Goal: Transaction & Acquisition: Purchase product/service

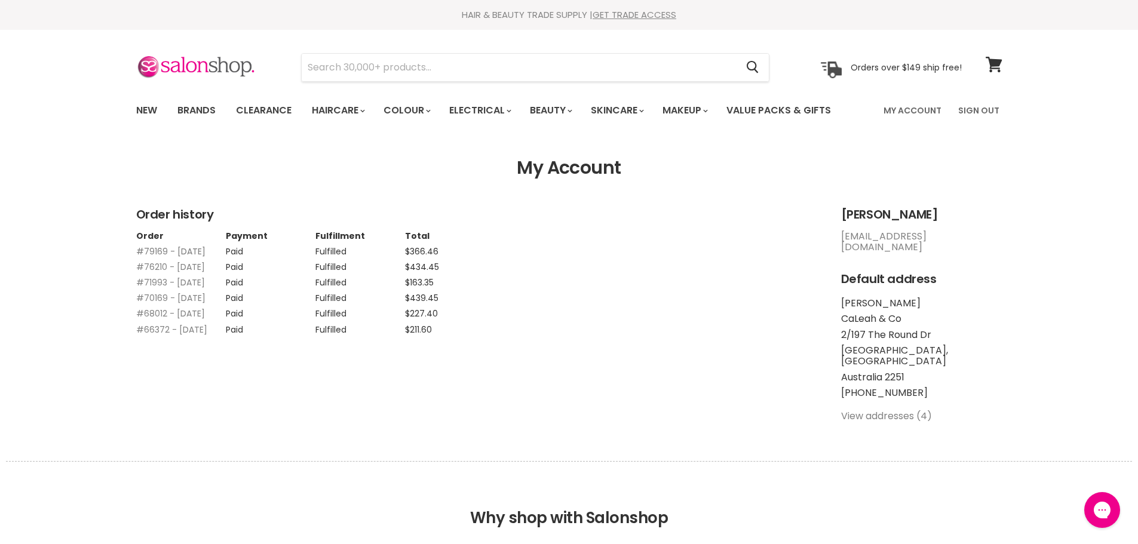
click at [172, 252] on link "#79169 - 29 Apr, 2025" at bounding box center [170, 252] width 69 height 12
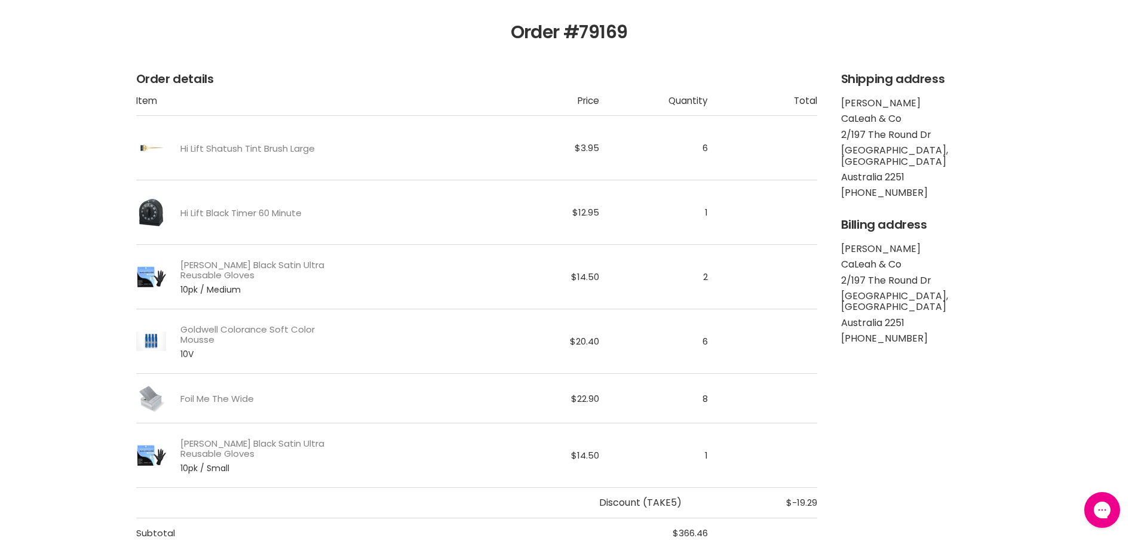
scroll to position [179, 0]
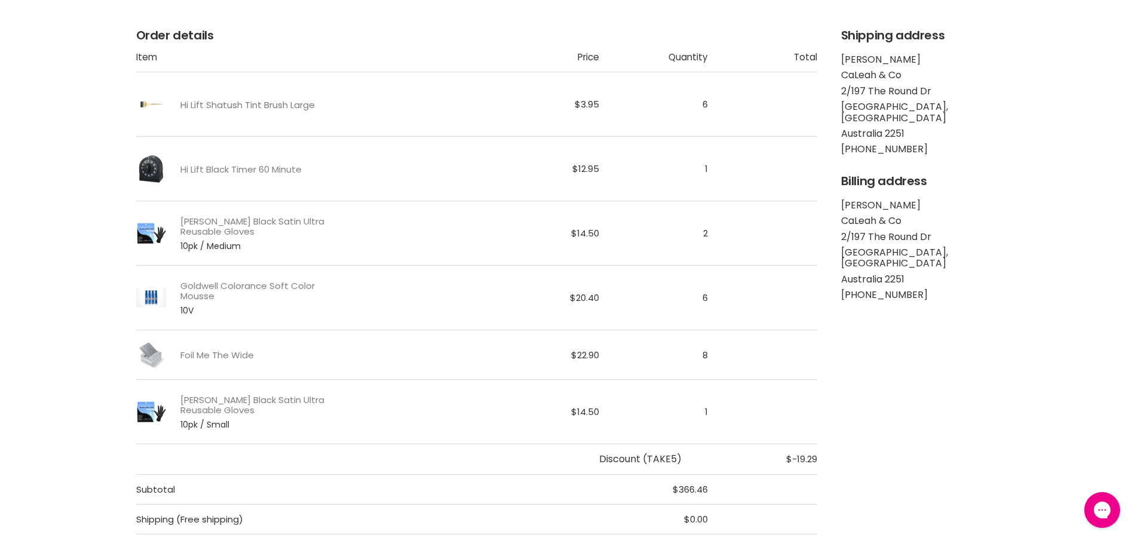
click at [249, 103] on link "Hi Lift Shatush Tint Brush Large" at bounding box center [247, 105] width 134 height 10
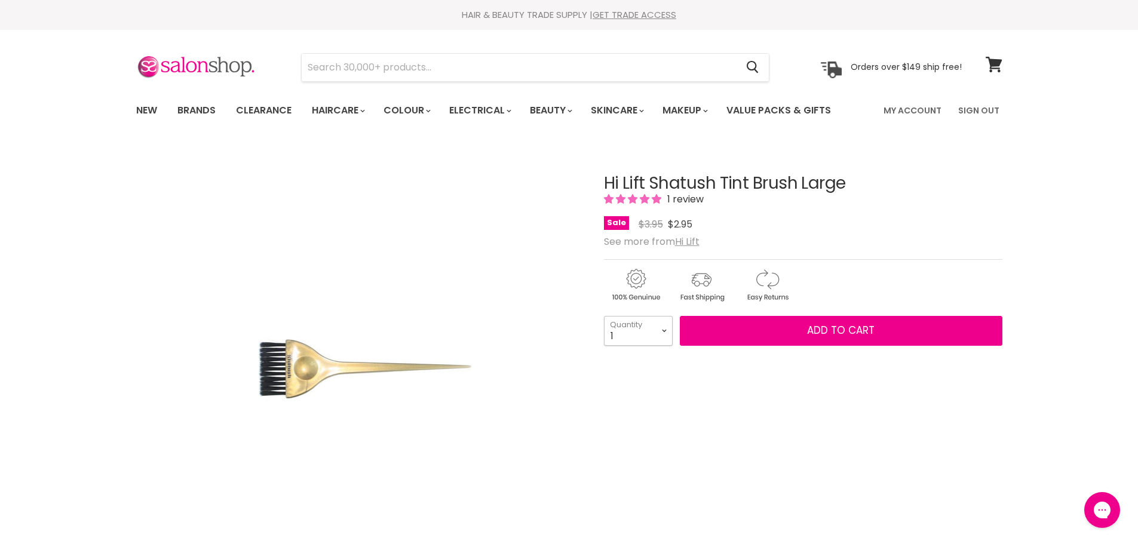
click at [664, 333] on select "1 2 3 4 5 6 7 8 9 10+" at bounding box center [638, 331] width 69 height 30
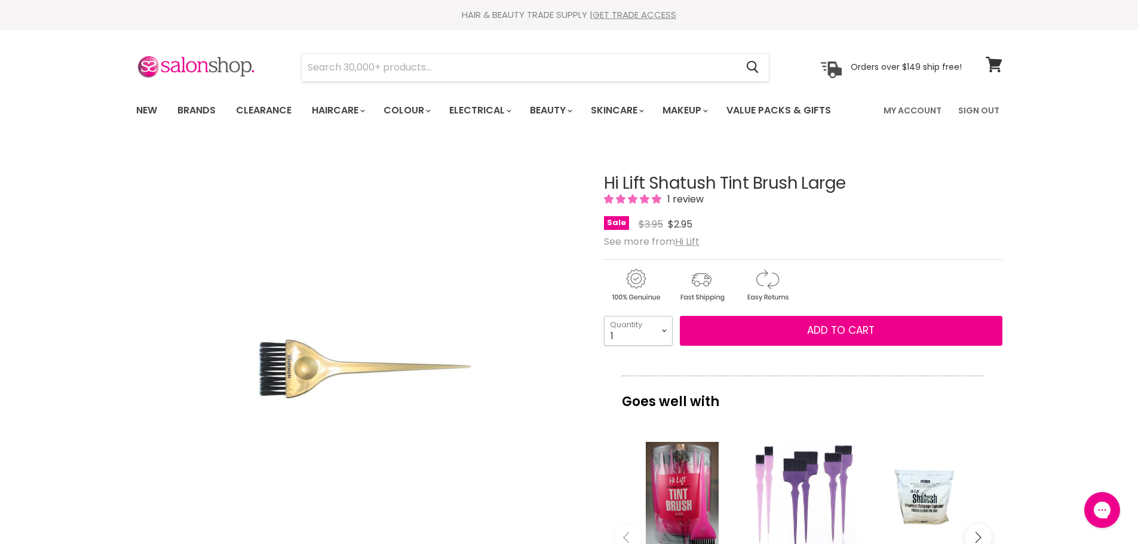
select select "6"
click at [604, 316] on select "1 2 3 4 5 6 7 8 9 10+" at bounding box center [638, 331] width 69 height 30
type input "6"
click at [860, 327] on span "Add to cart" at bounding box center [841, 330] width 68 height 14
click at [814, 327] on span "Add to cart" at bounding box center [841, 330] width 68 height 14
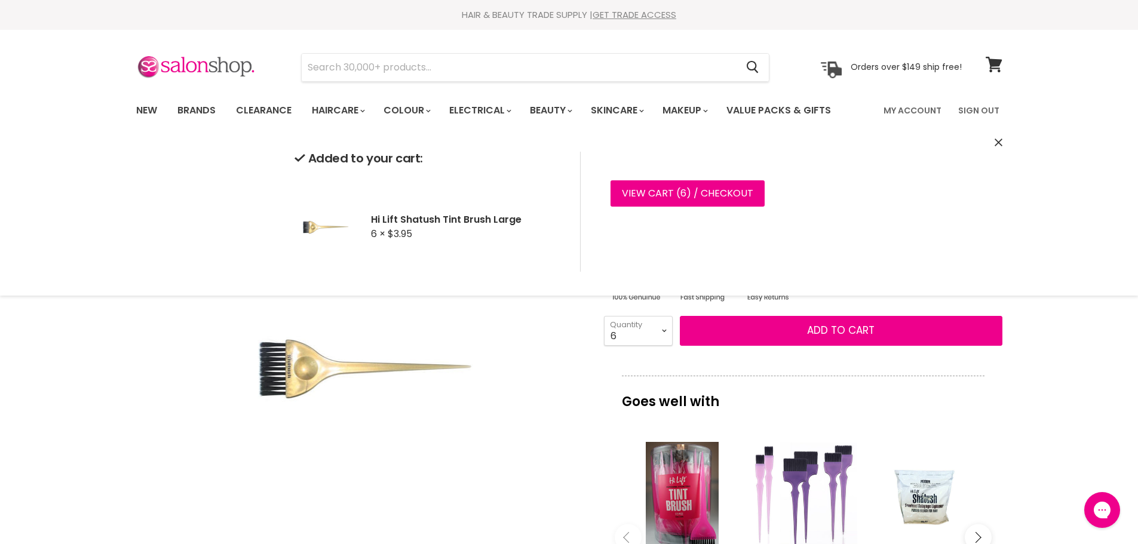
click at [998, 140] on icon "Close" at bounding box center [999, 143] width 8 height 8
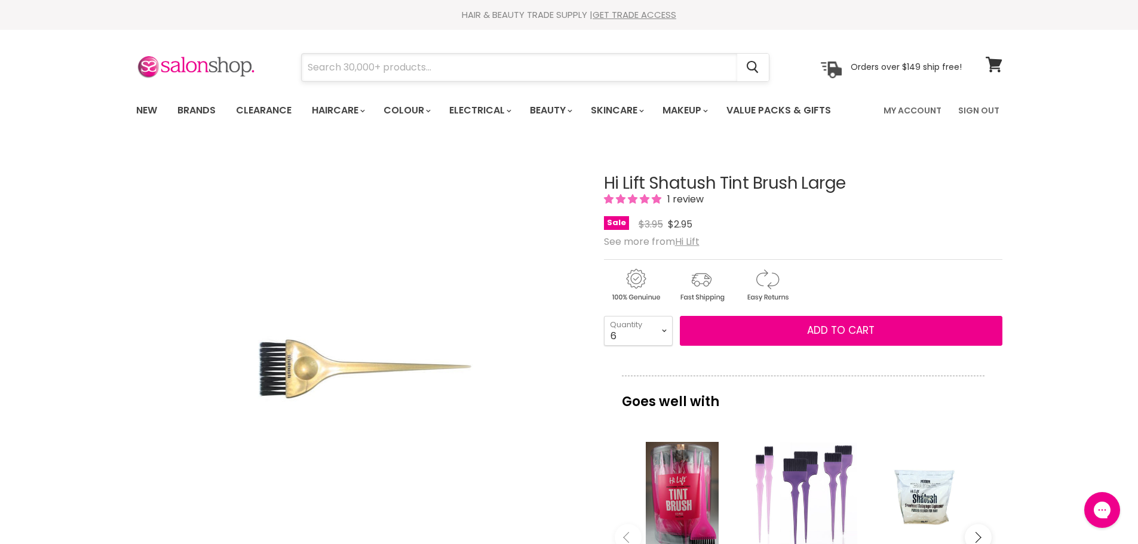
click at [446, 68] on input "Search" at bounding box center [519, 67] width 435 height 27
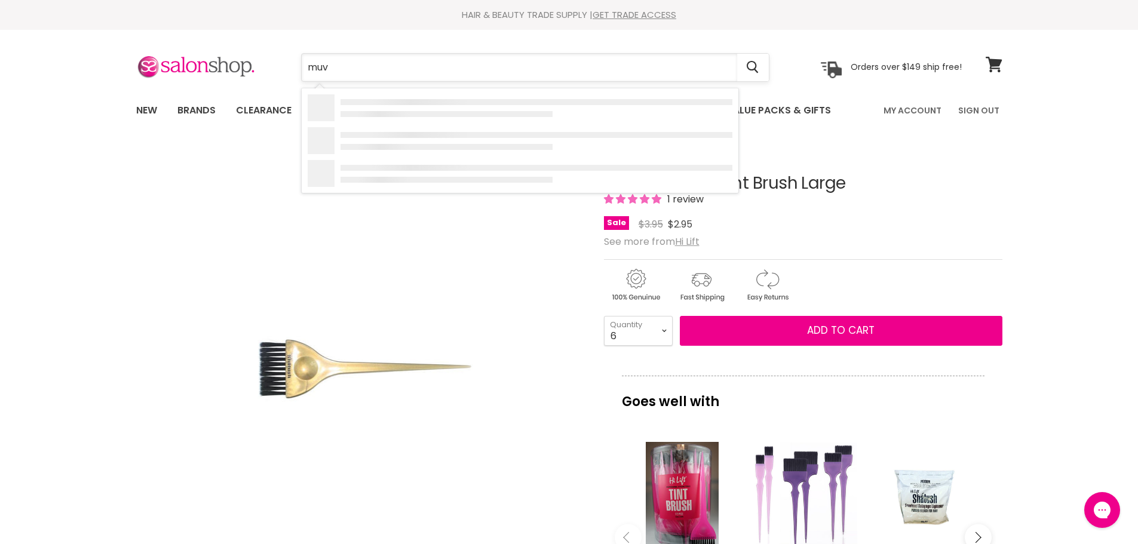
type input "muvo"
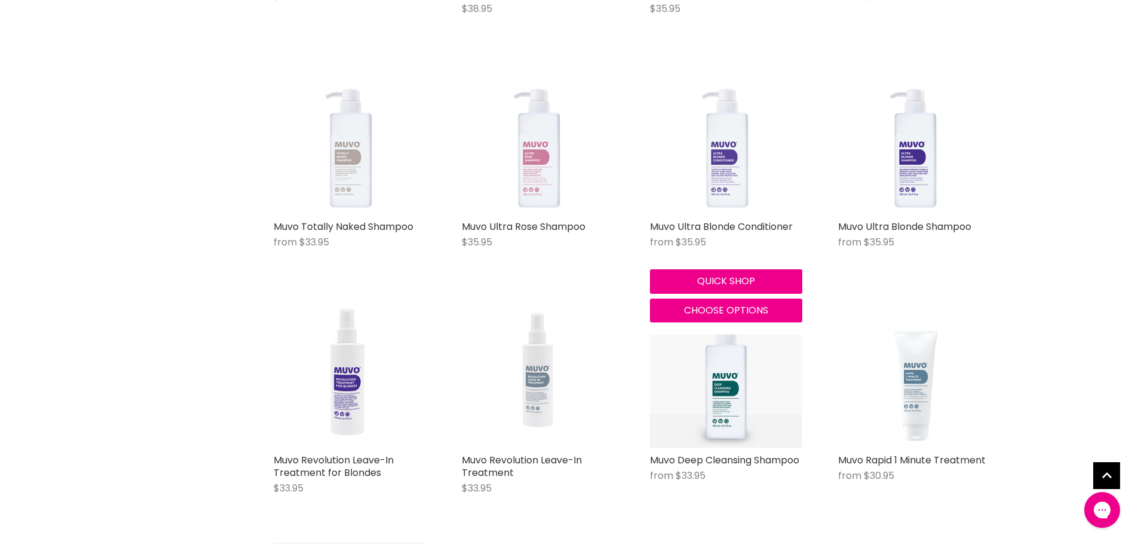
scroll to position [1016, 0]
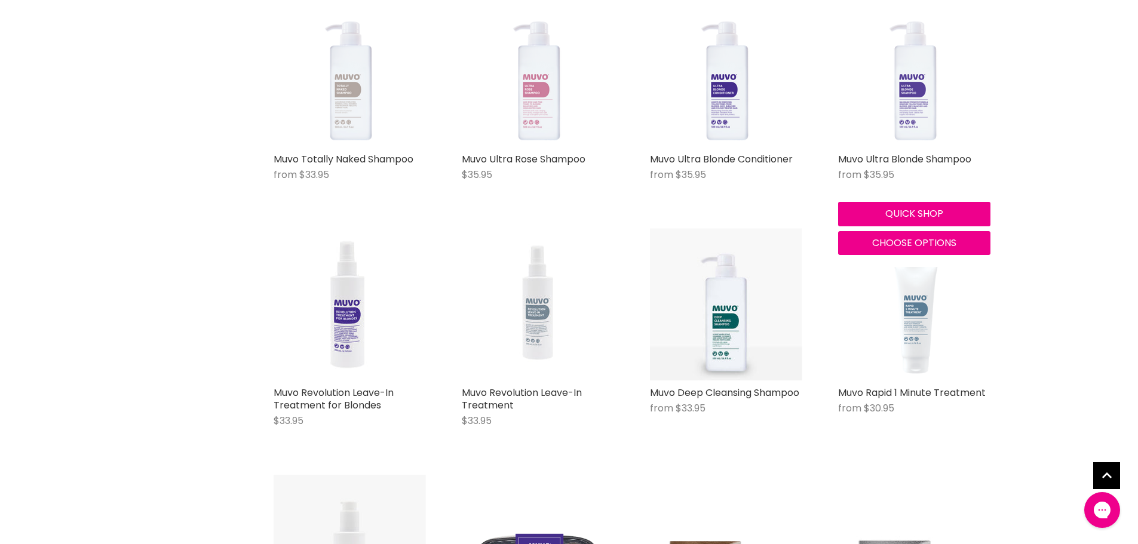
click at [907, 67] on img "Main content" at bounding box center [914, 71] width 152 height 152
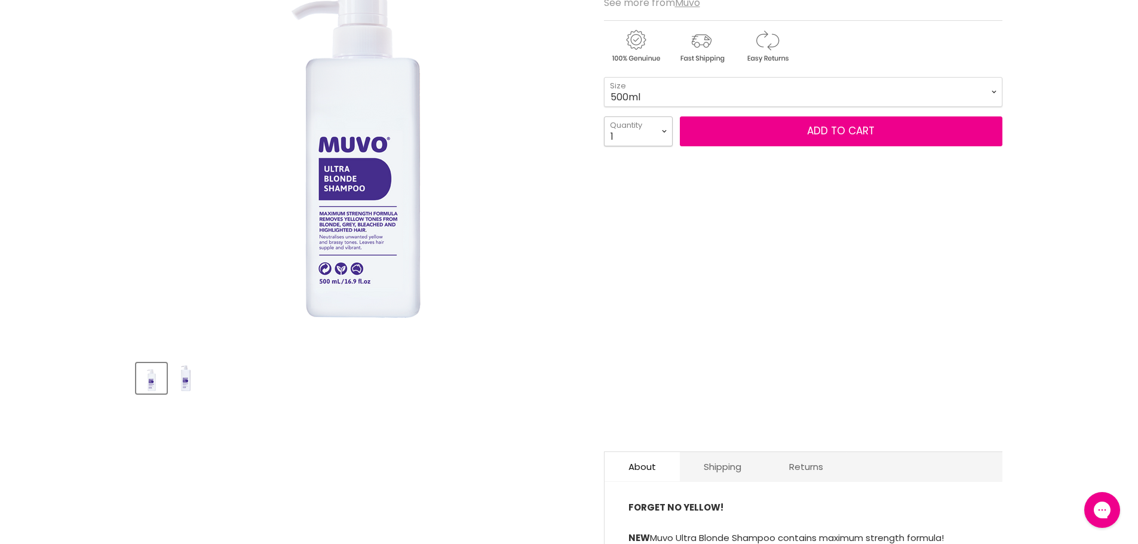
click at [663, 131] on select "1 2 3 4 5 6 7 8 9 10+" at bounding box center [638, 131] width 69 height 30
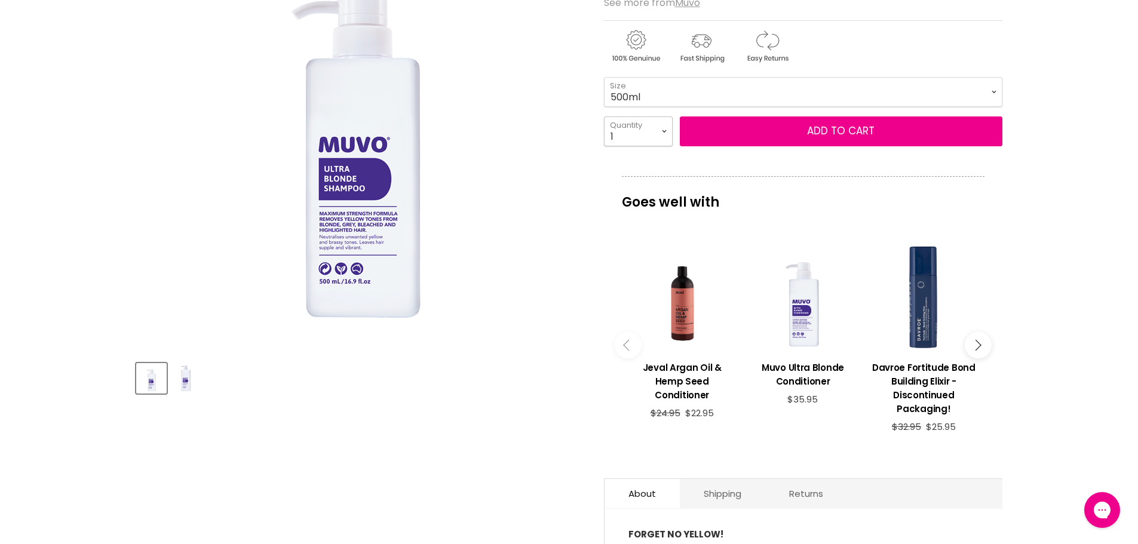
select select "6"
click at [604, 116] on select "1 2 3 4 5 6 7 8 9 10+" at bounding box center [638, 131] width 69 height 30
type input "6"
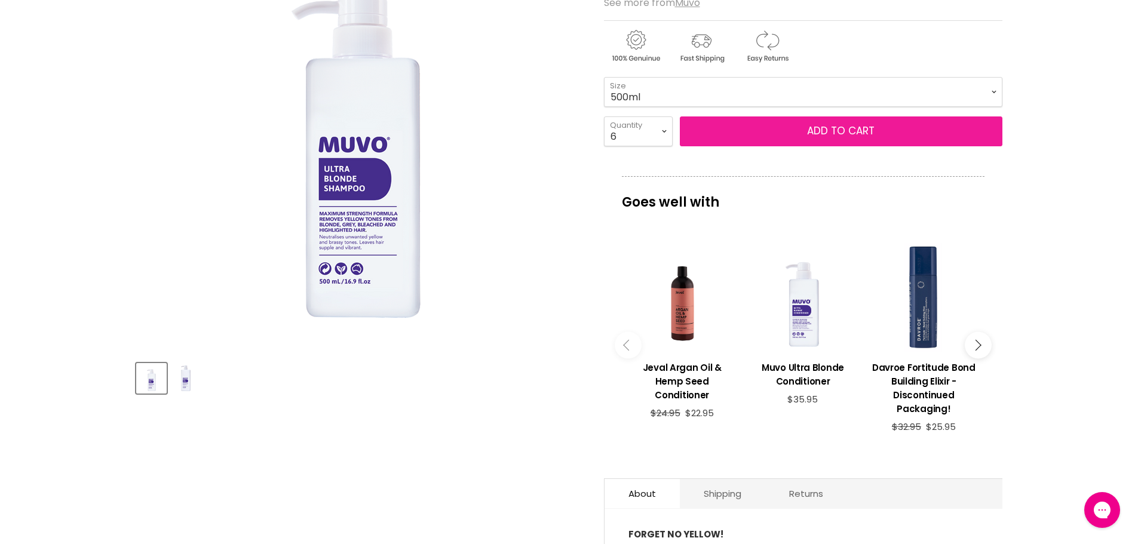
click at [854, 127] on span "Add to cart" at bounding box center [841, 131] width 68 height 14
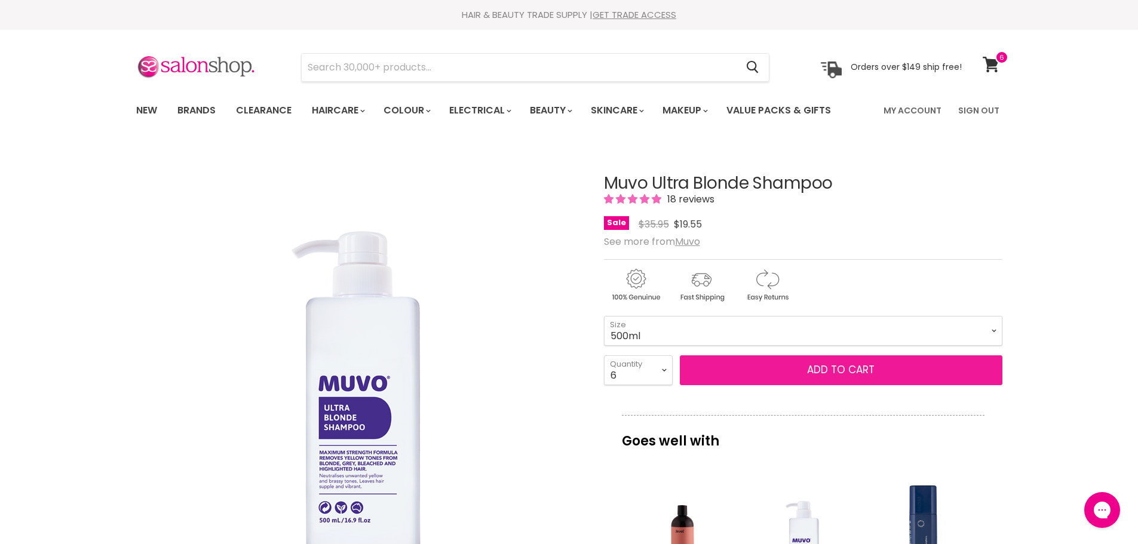
click at [792, 369] on button "Add to cart" at bounding box center [841, 370] width 323 height 30
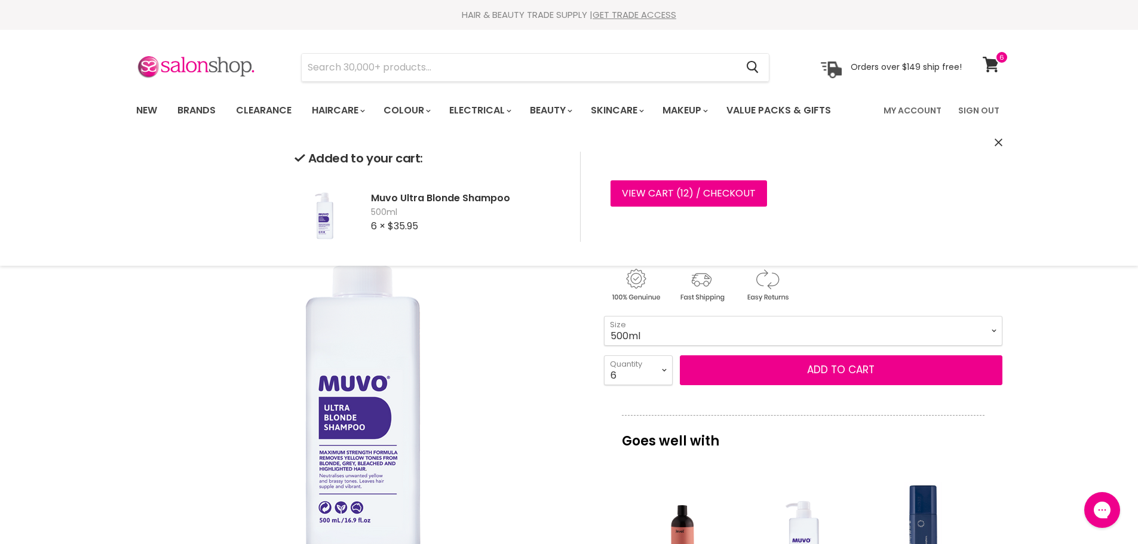
click at [894, 330] on select "500ml 1 Litre" at bounding box center [803, 331] width 398 height 30
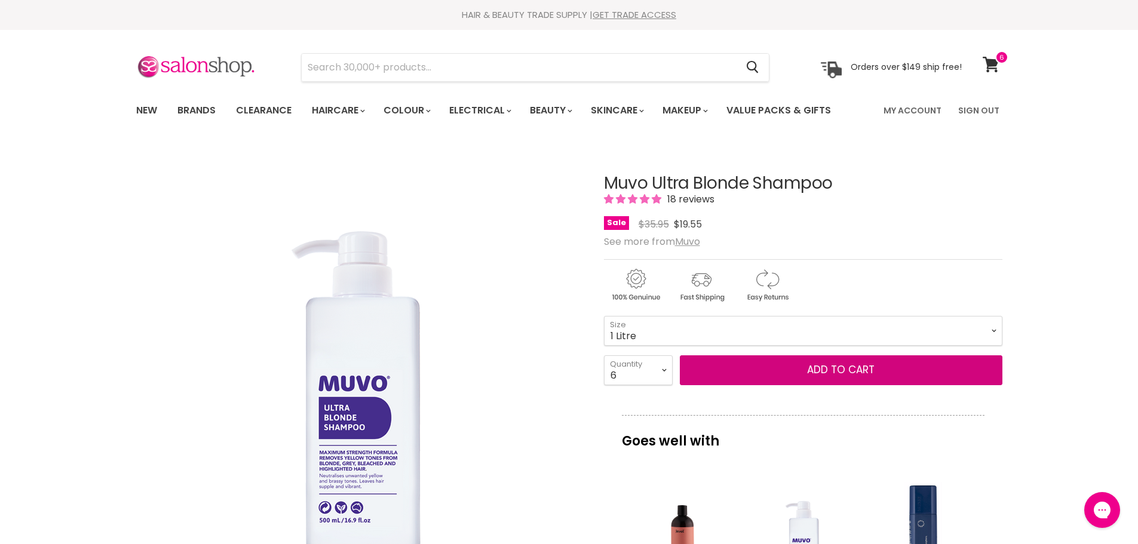
click at [604, 316] on select "500ml 1 Litre" at bounding box center [803, 331] width 398 height 30
select select "1 Litre"
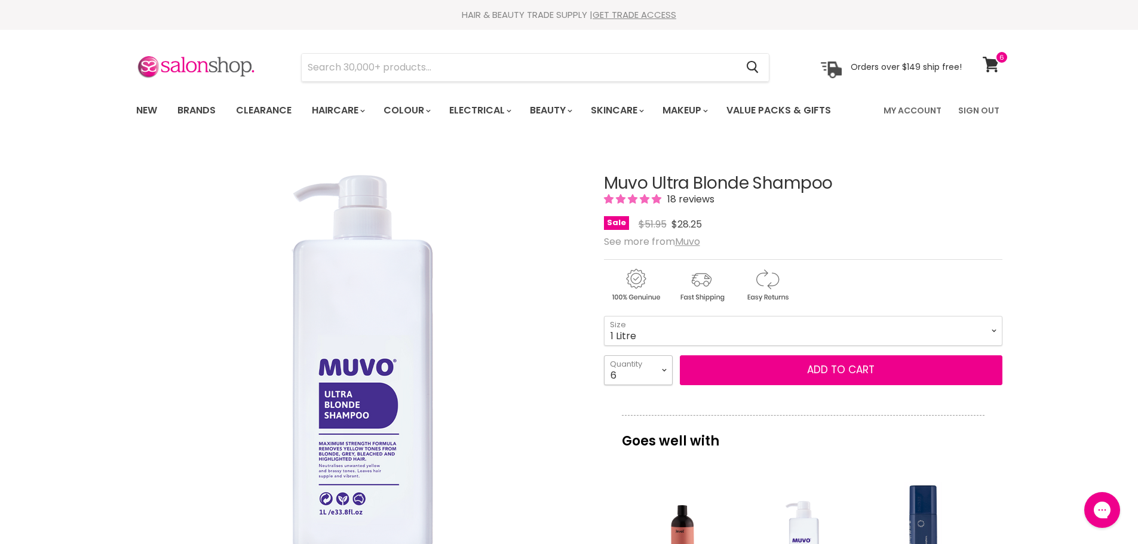
click at [662, 385] on select "1 2 3 4 5 6 7 8 9 10+" at bounding box center [638, 370] width 69 height 30
select select "1"
click at [604, 382] on select "1 2 3 4 5 6 7 8 9 10+" at bounding box center [638, 370] width 69 height 30
type input "1"
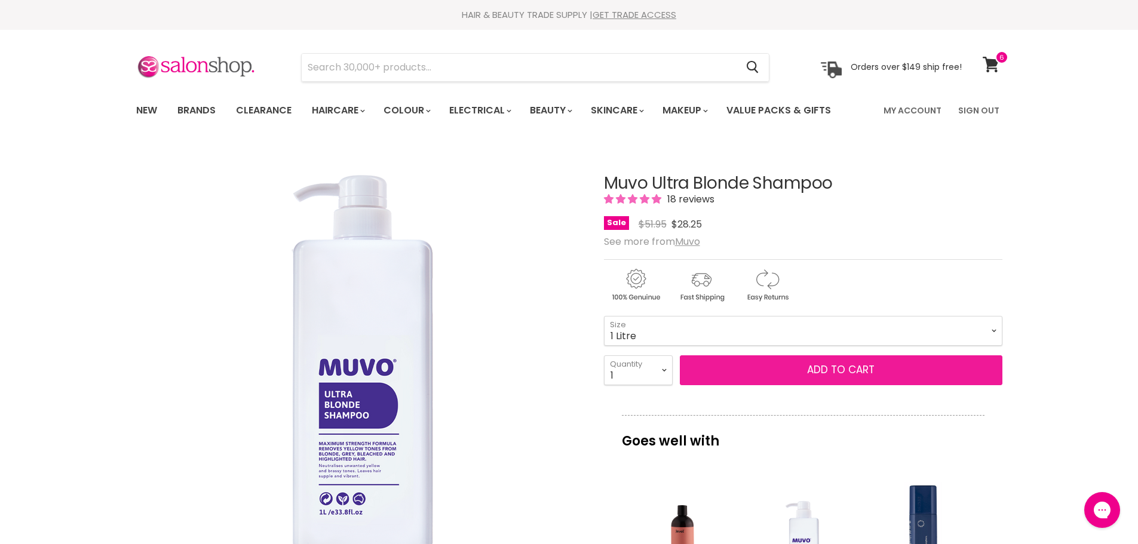
click at [820, 385] on button "Add to cart" at bounding box center [841, 370] width 323 height 30
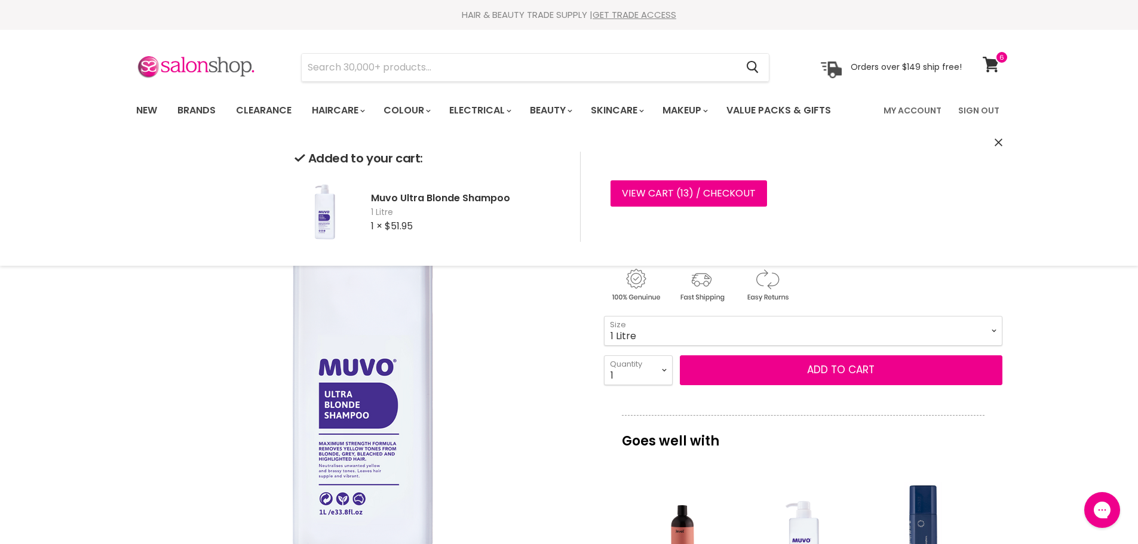
click at [995, 141] on icon "Close" at bounding box center [999, 143] width 8 height 8
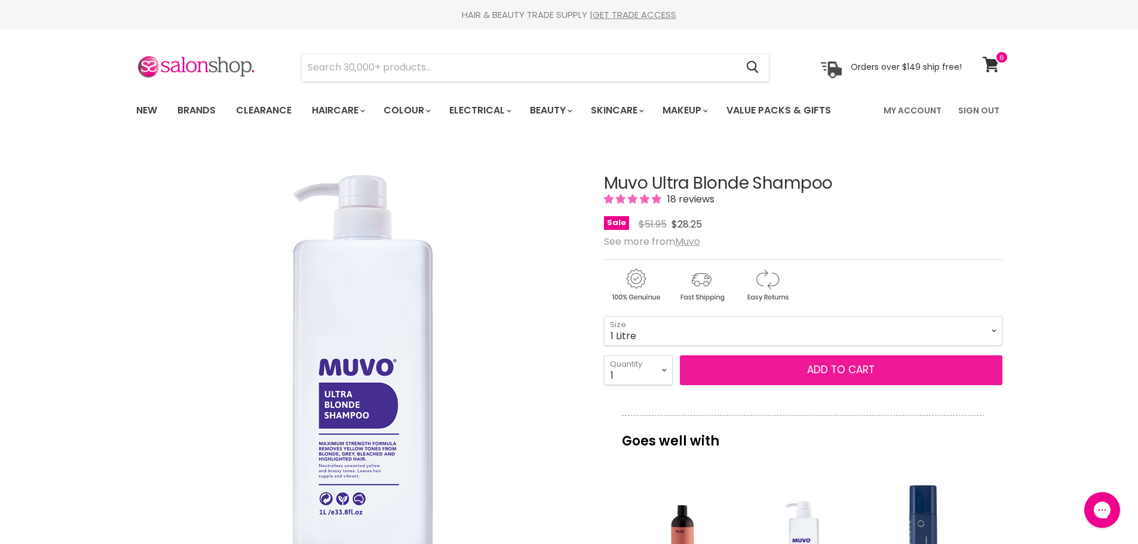
click at [854, 385] on button "Add to cart" at bounding box center [841, 370] width 323 height 30
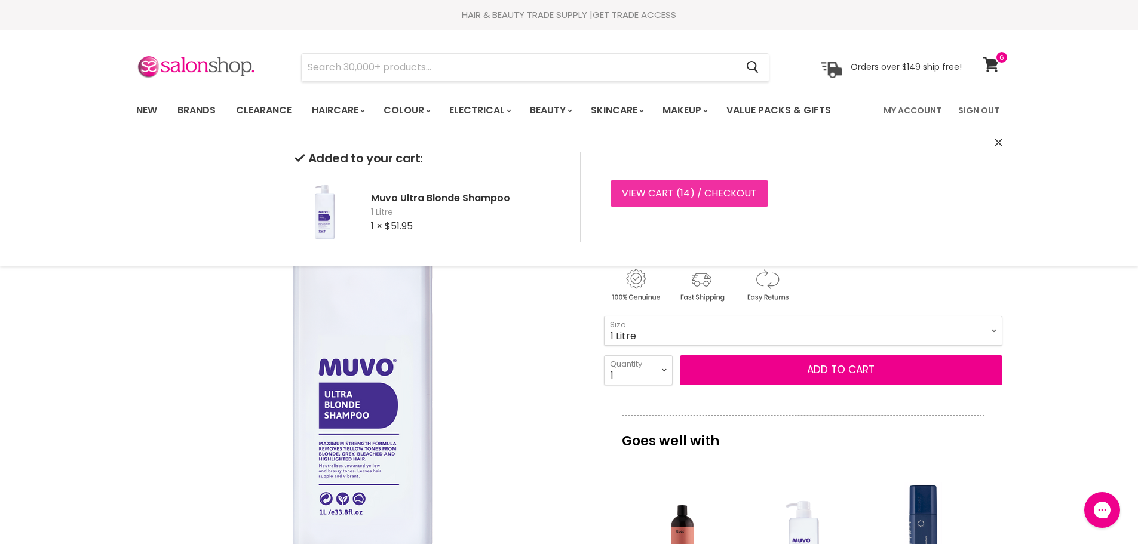
click at [707, 186] on link "View cart ( 14 ) / Checkout" at bounding box center [690, 193] width 158 height 26
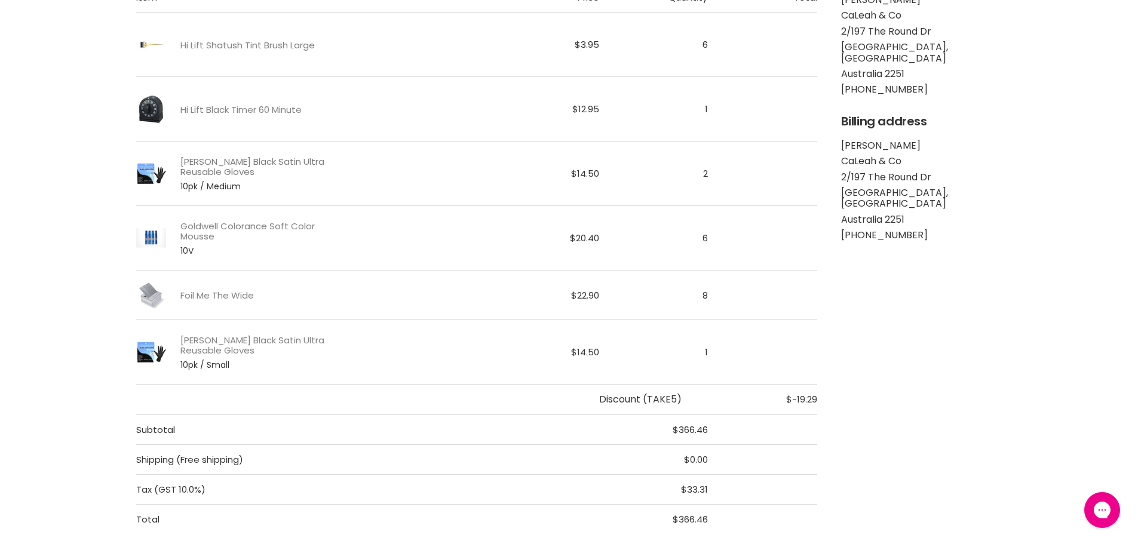
click at [269, 160] on link "[PERSON_NAME] Black Satin Ultra Reusable Gloves" at bounding box center [261, 167] width 162 height 21
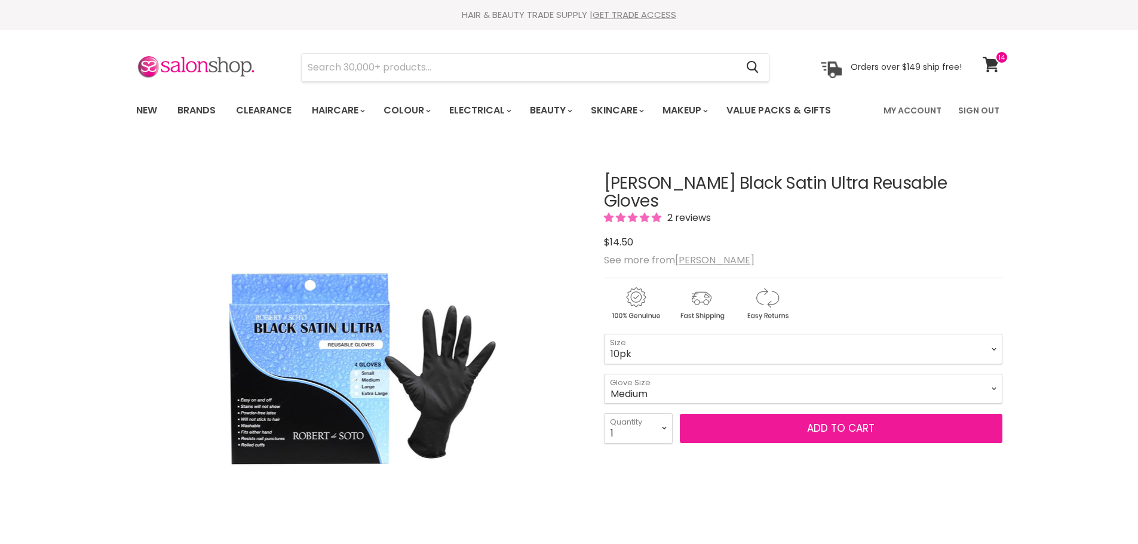
click at [831, 421] on span "Add to cart" at bounding box center [841, 428] width 68 height 14
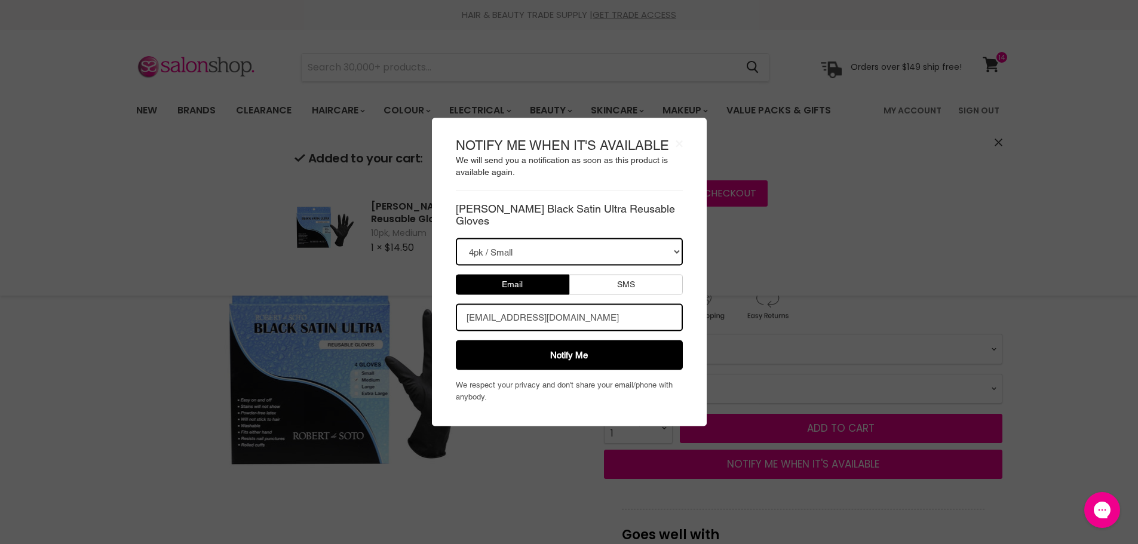
click at [891, 246] on body "× NOTIFY ME WHEN IT'S AVAILABLE We will send you a notification as soon as this…" at bounding box center [569, 272] width 1138 height 544
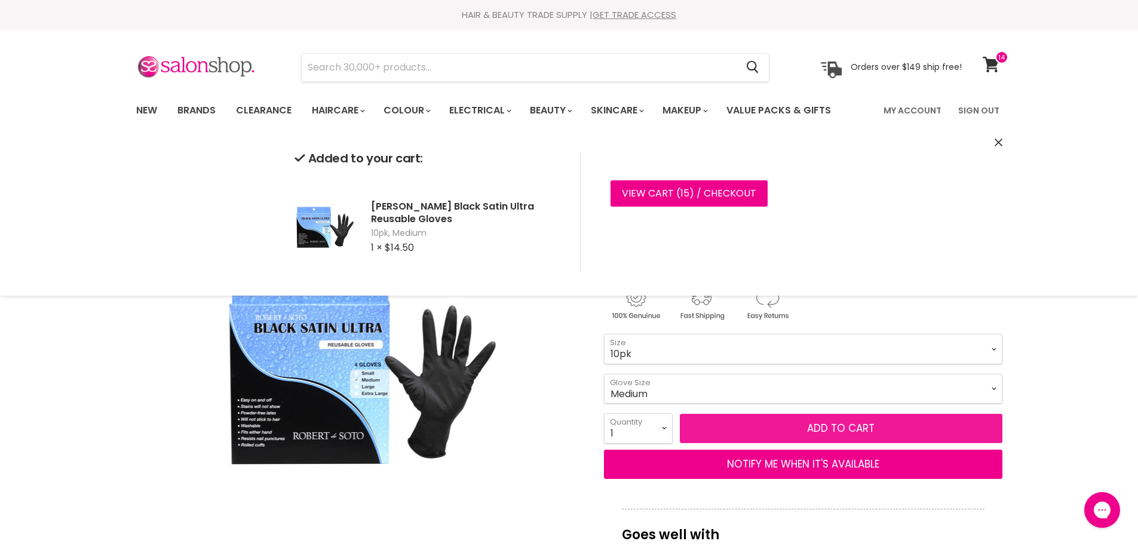
click at [766, 435] on button "Add to cart" at bounding box center [841, 429] width 323 height 30
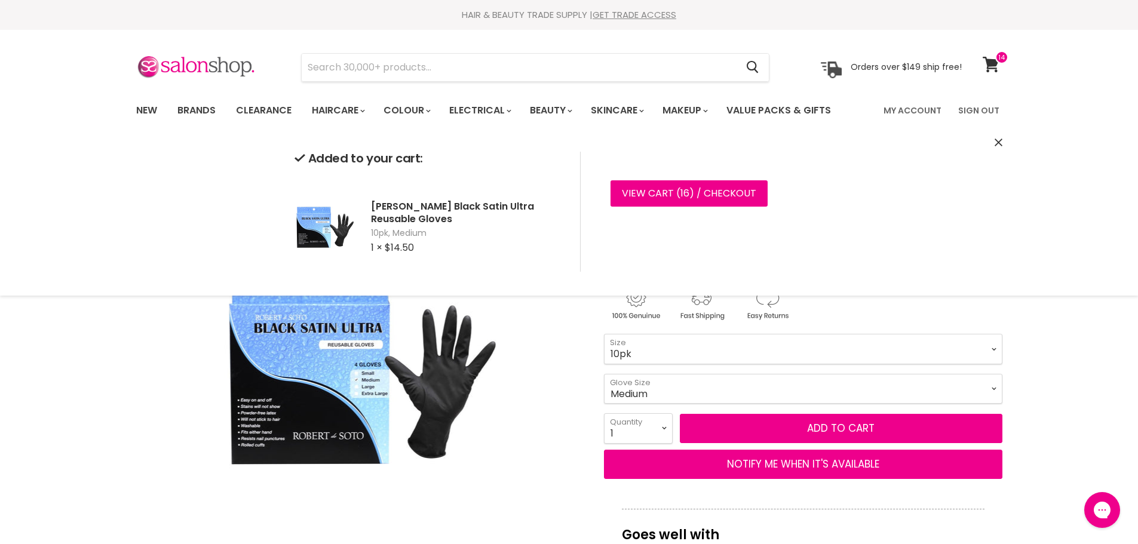
click at [700, 390] on select "Small Medium Large" at bounding box center [803, 389] width 398 height 30
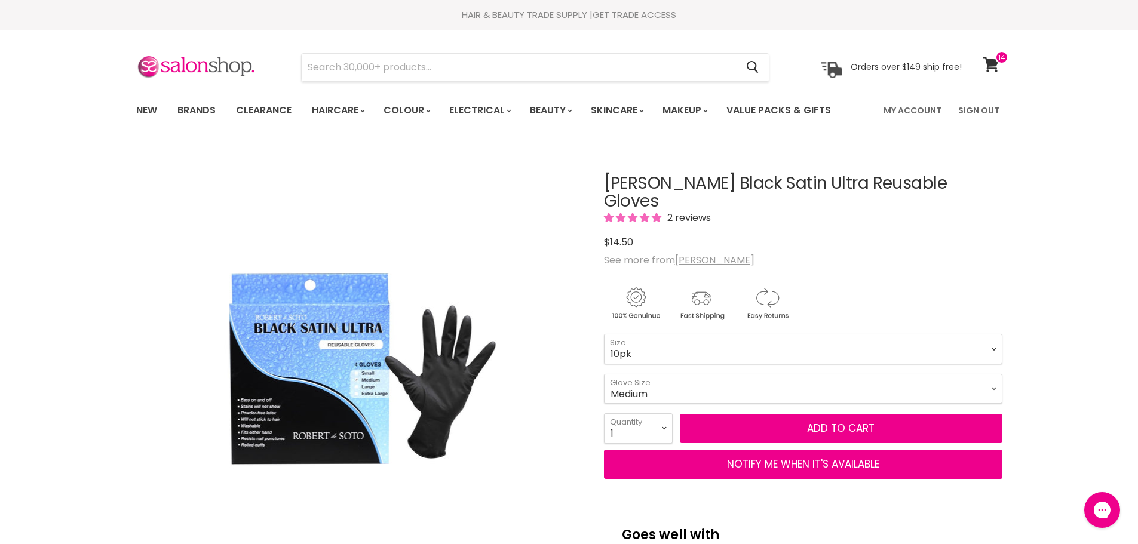
select select "Small"
click at [604, 382] on select "Small Medium Large" at bounding box center [803, 389] width 398 height 30
drag, startPoint x: 802, startPoint y: 406, endPoint x: 1066, endPoint y: 283, distance: 291.3
drag, startPoint x: 1039, startPoint y: 324, endPoint x: 1030, endPoint y: 328, distance: 10.4
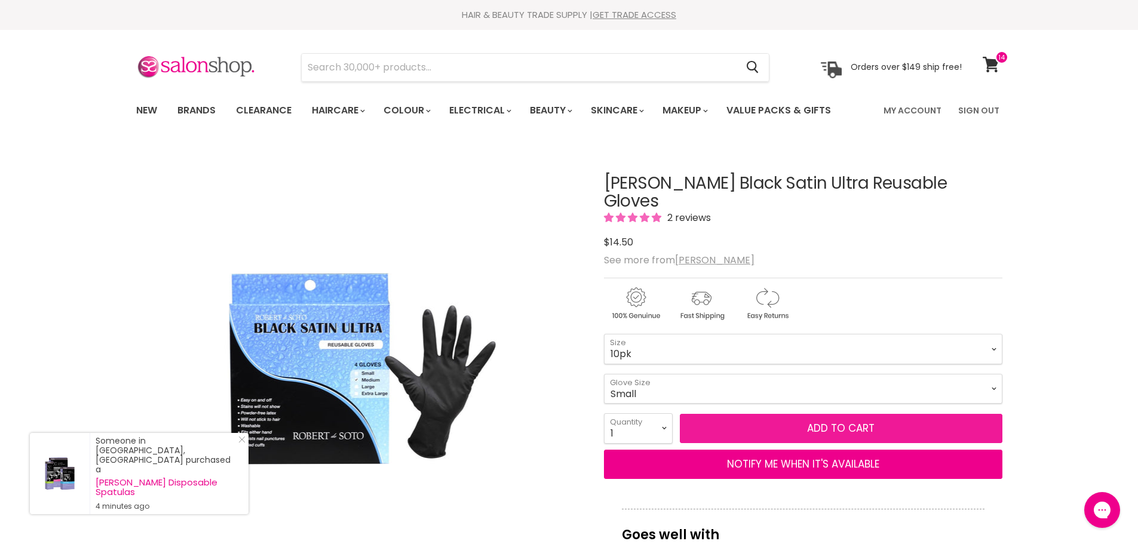
click at [835, 435] on button "Add to cart" at bounding box center [841, 429] width 323 height 30
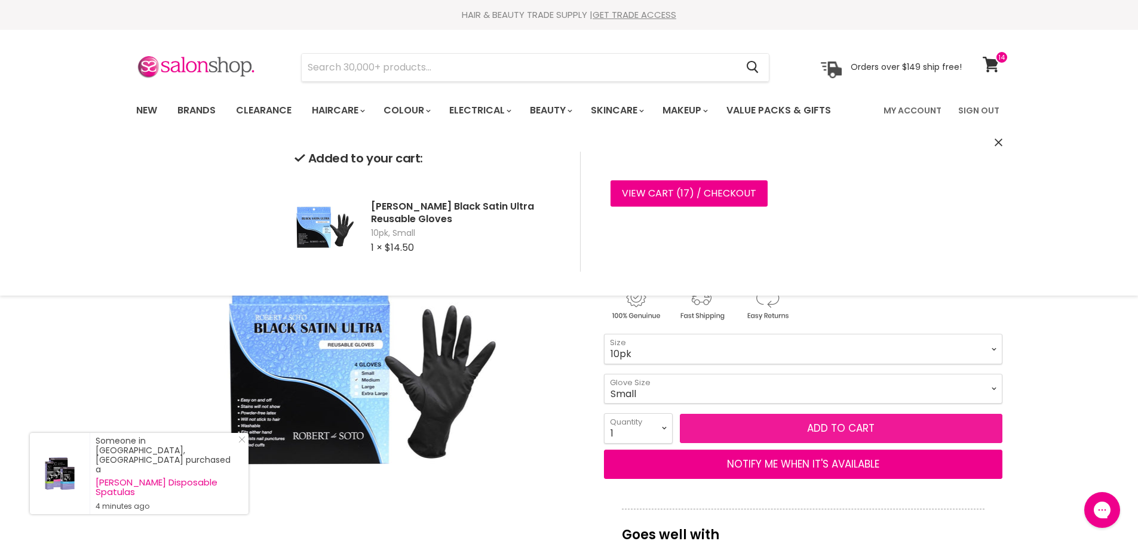
click at [812, 437] on button "Add to cart" at bounding box center [841, 429] width 323 height 30
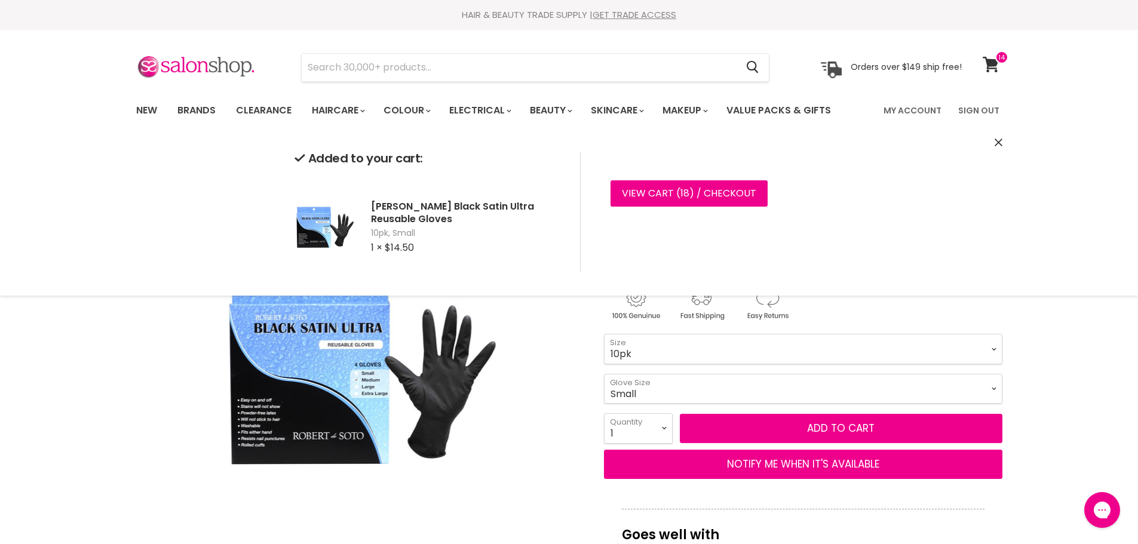
click at [1000, 144] on icon "Close" at bounding box center [999, 143] width 8 height 8
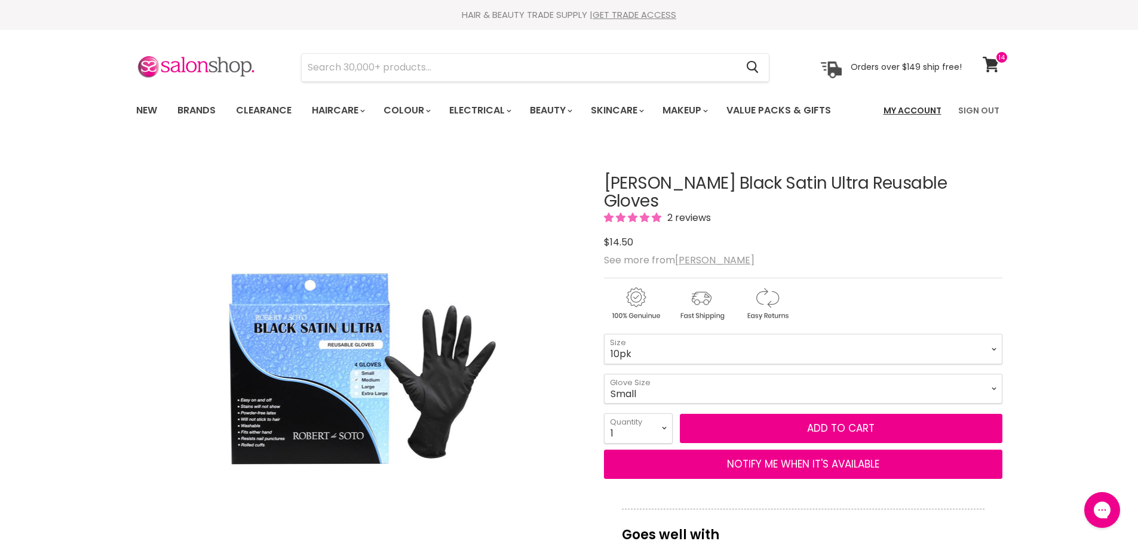
click at [910, 109] on link "My Account" at bounding box center [912, 110] width 72 height 25
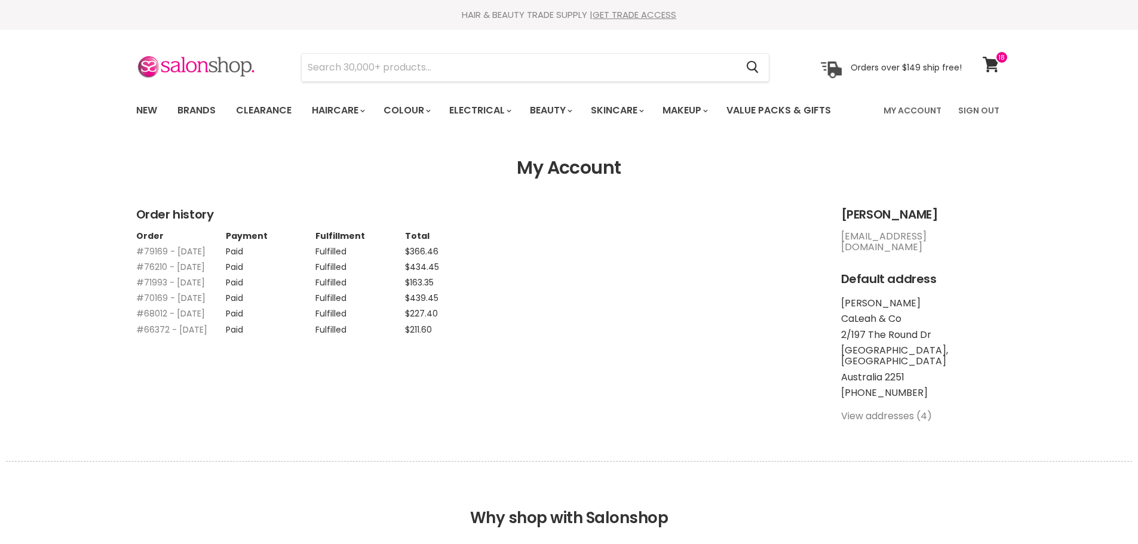
click at [180, 247] on link "#79169 - [DATE]" at bounding box center [170, 252] width 69 height 12
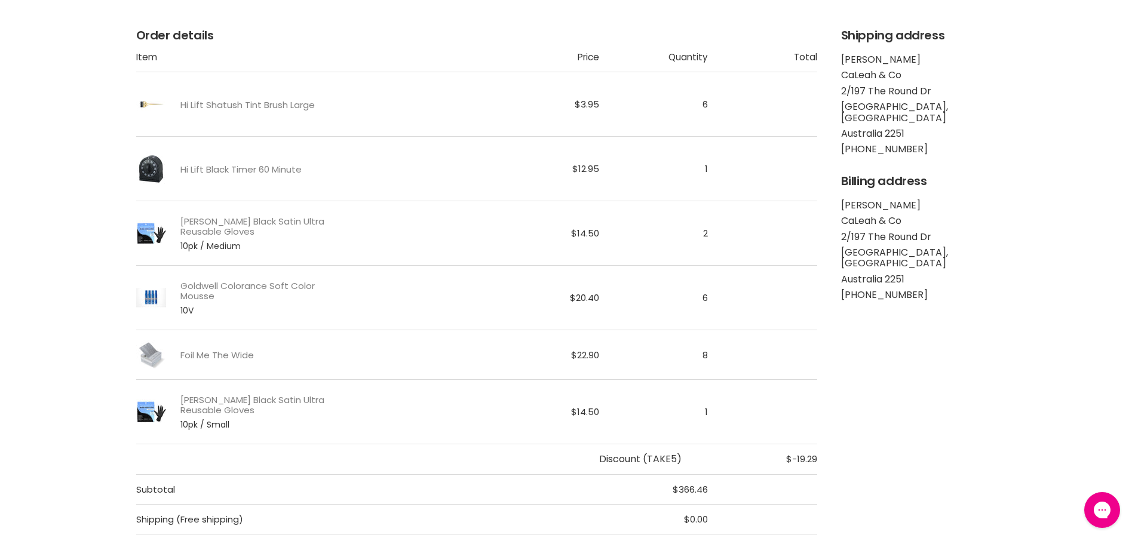
scroll to position [239, 0]
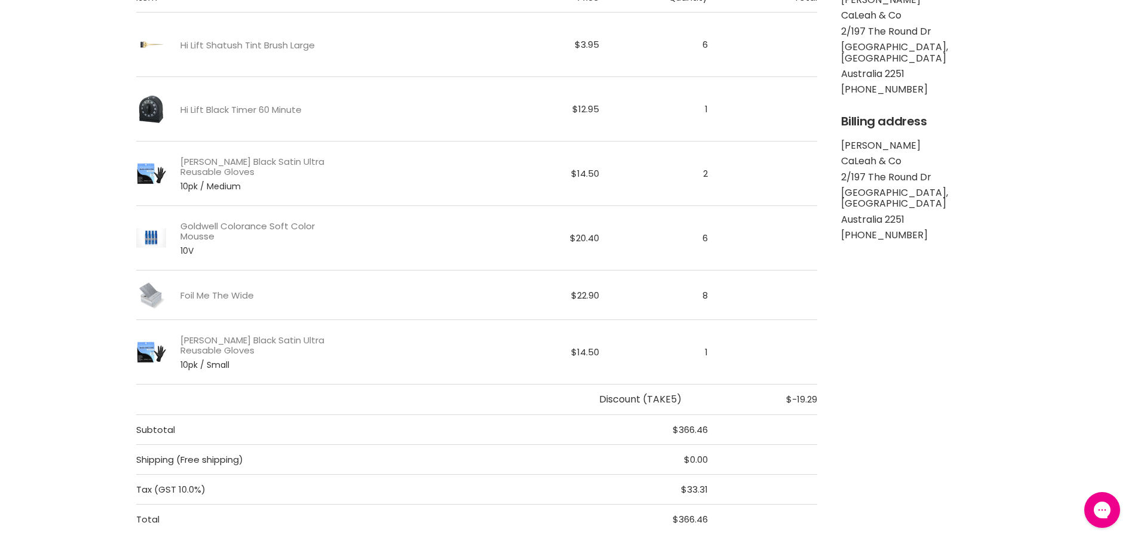
click at [230, 230] on link "Goldwell Colorance Soft Color Mousse" at bounding box center [261, 231] width 162 height 21
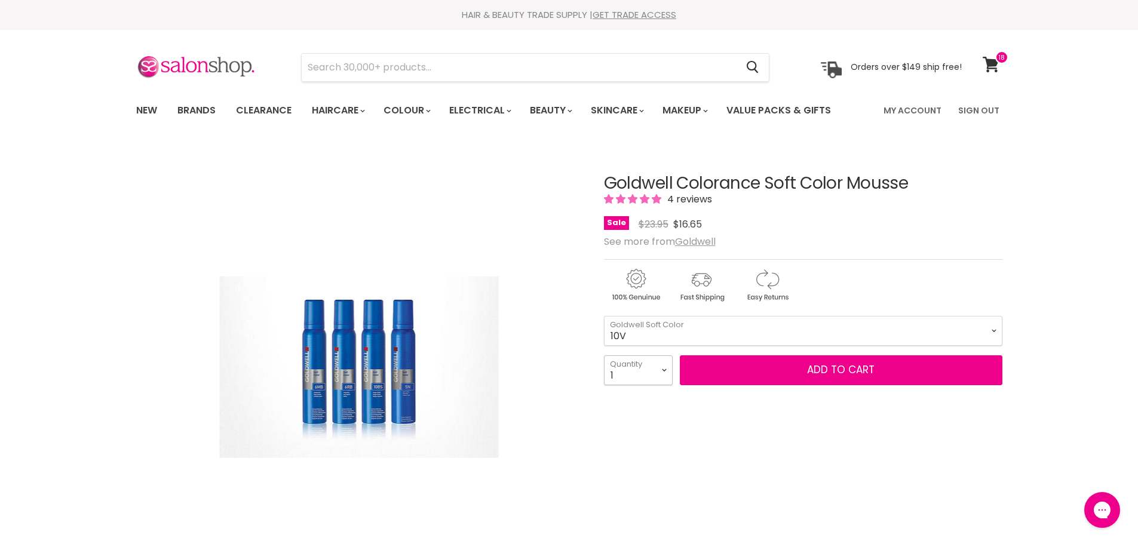
click at [663, 385] on select "1 2 3 4 5 6 7 8 9 10+" at bounding box center [638, 370] width 69 height 30
select select "6"
click at [604, 382] on select "1 2 3 4 5 6 7 8 9 10+" at bounding box center [638, 370] width 69 height 30
type input "6"
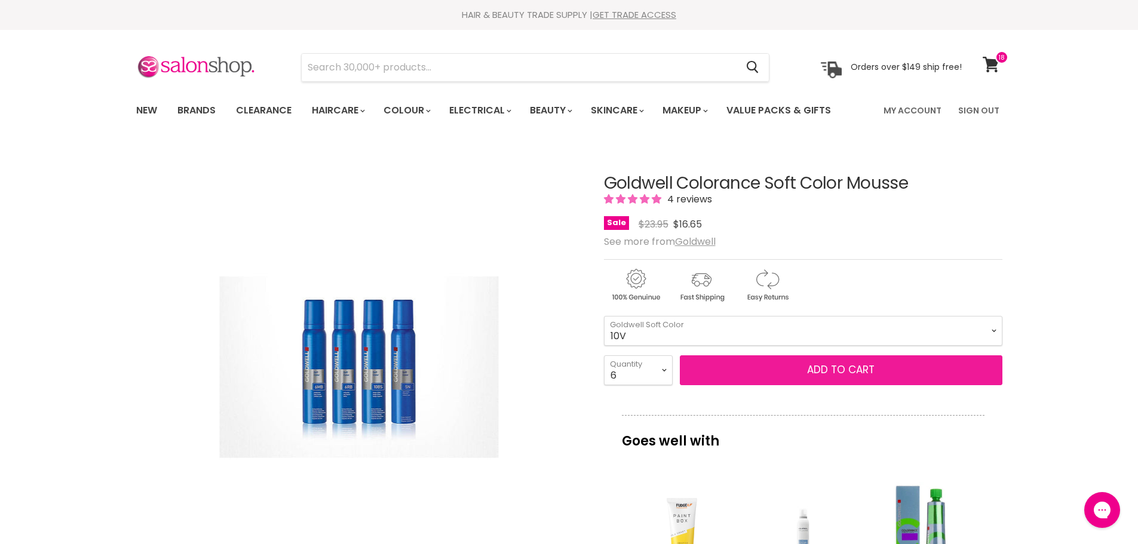
click at [820, 377] on span "Add to cart" at bounding box center [841, 370] width 68 height 14
click at [828, 377] on span "Add to cart" at bounding box center [841, 370] width 68 height 14
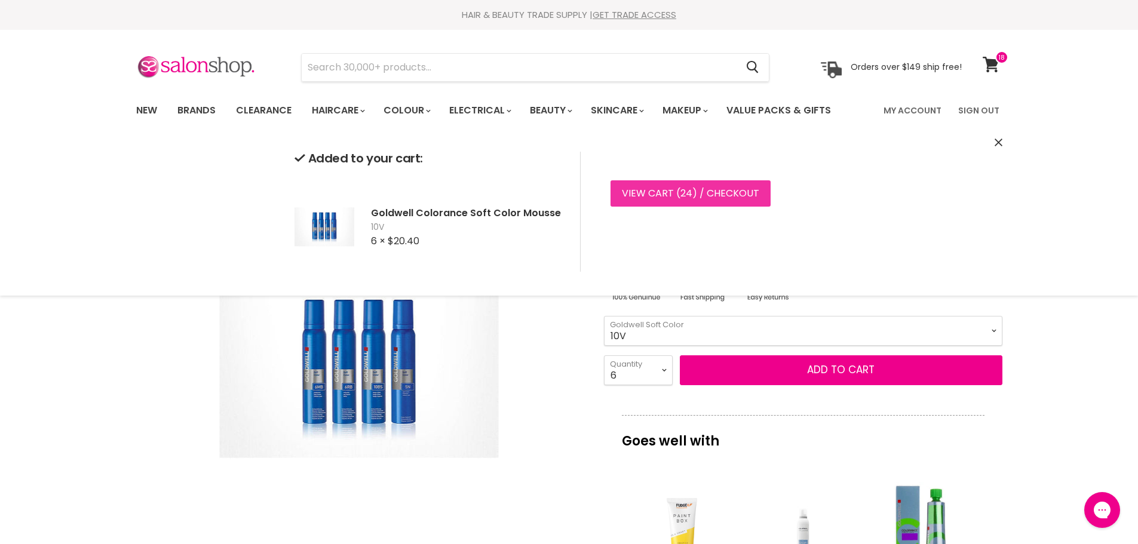
click at [667, 186] on link "View cart ( 24 ) / Checkout" at bounding box center [691, 193] width 160 height 26
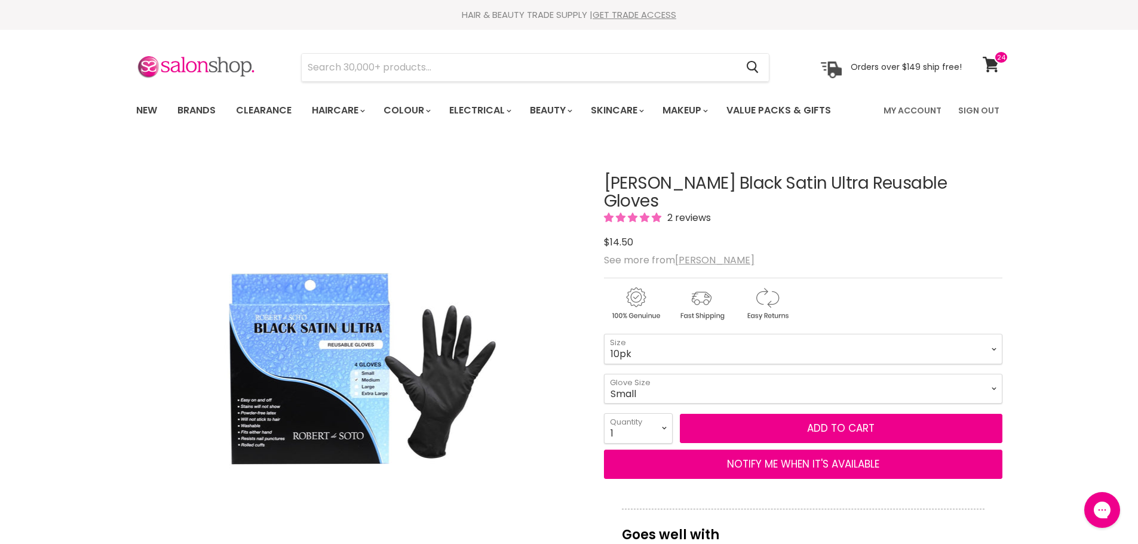
click at [655, 249] on div "Main content" at bounding box center [803, 249] width 398 height 0
click at [673, 249] on div "Main content" at bounding box center [803, 249] width 398 height 0
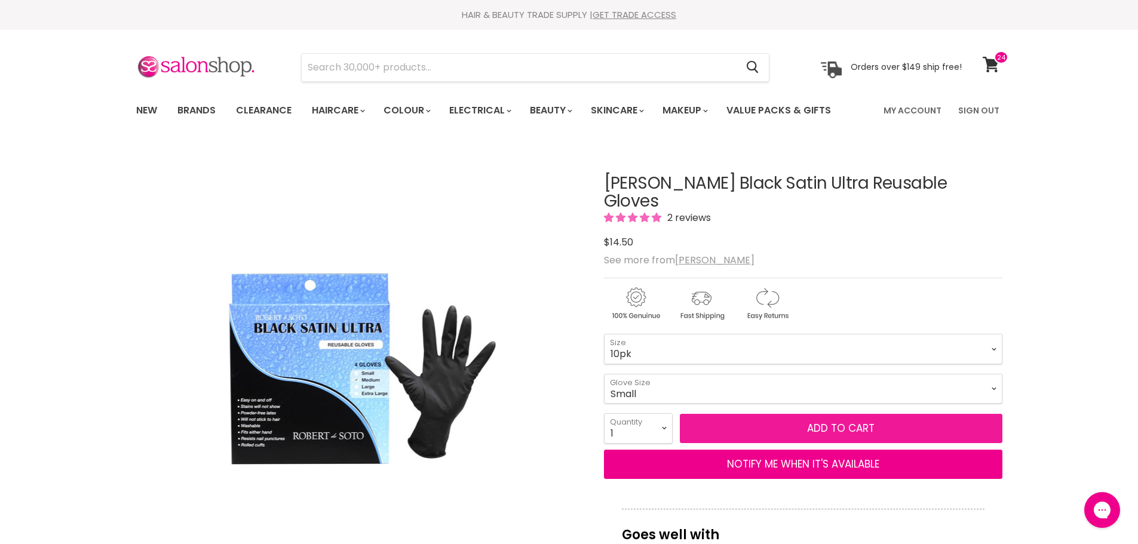
click at [845, 430] on span "Add to cart" at bounding box center [841, 428] width 68 height 14
click at [845, 433] on span "Add to cart" at bounding box center [841, 428] width 68 height 14
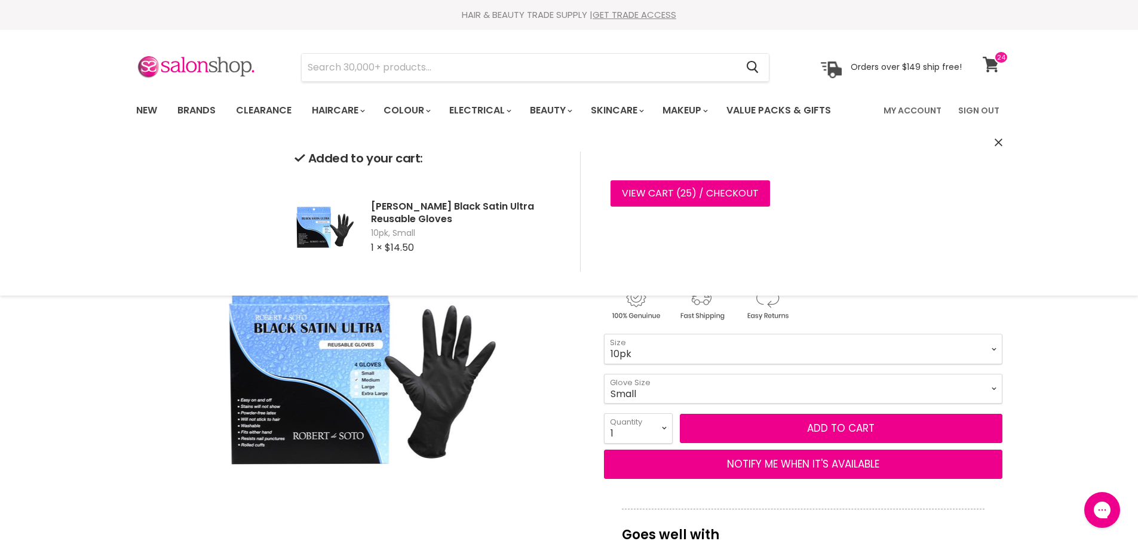
click at [989, 60] on icon at bounding box center [991, 65] width 16 height 16
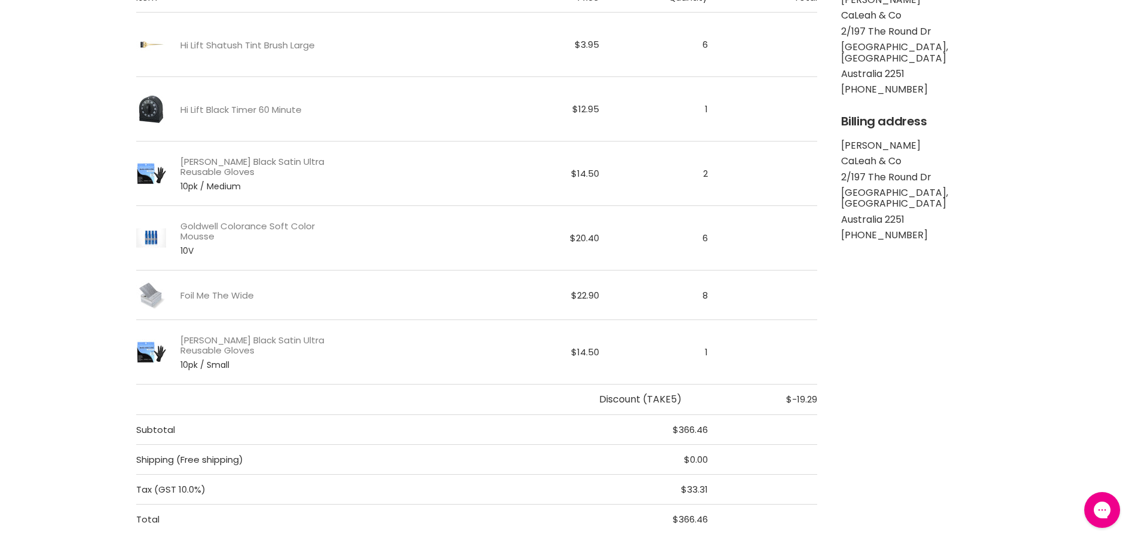
click at [249, 161] on link "Robert De Soto Black Satin Ultra Reusable Gloves" at bounding box center [261, 167] width 162 height 21
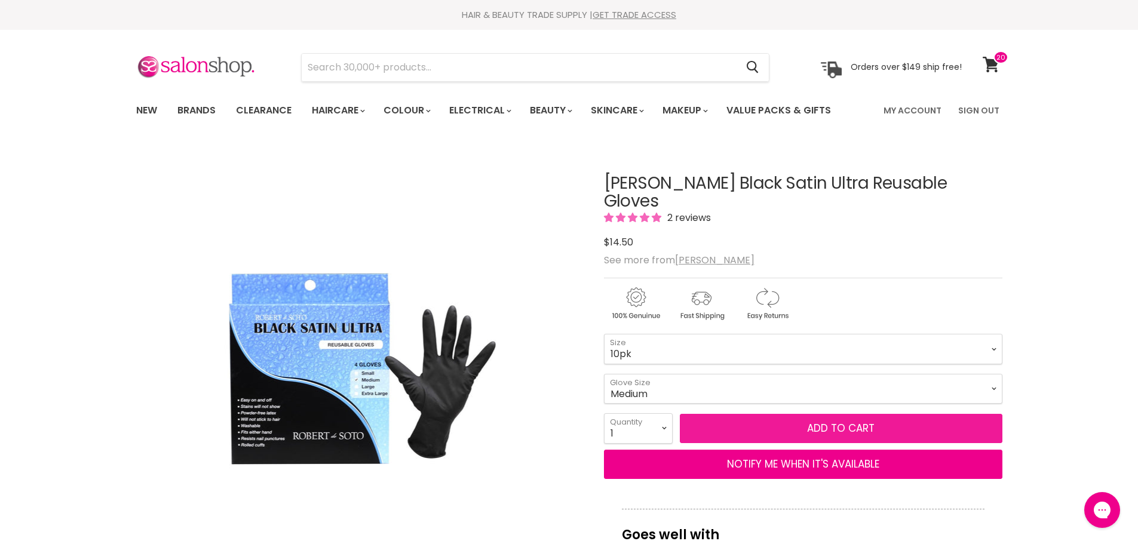
click at [809, 433] on span "Add to cart" at bounding box center [841, 428] width 68 height 14
click at [835, 433] on span "Add to cart" at bounding box center [841, 428] width 68 height 14
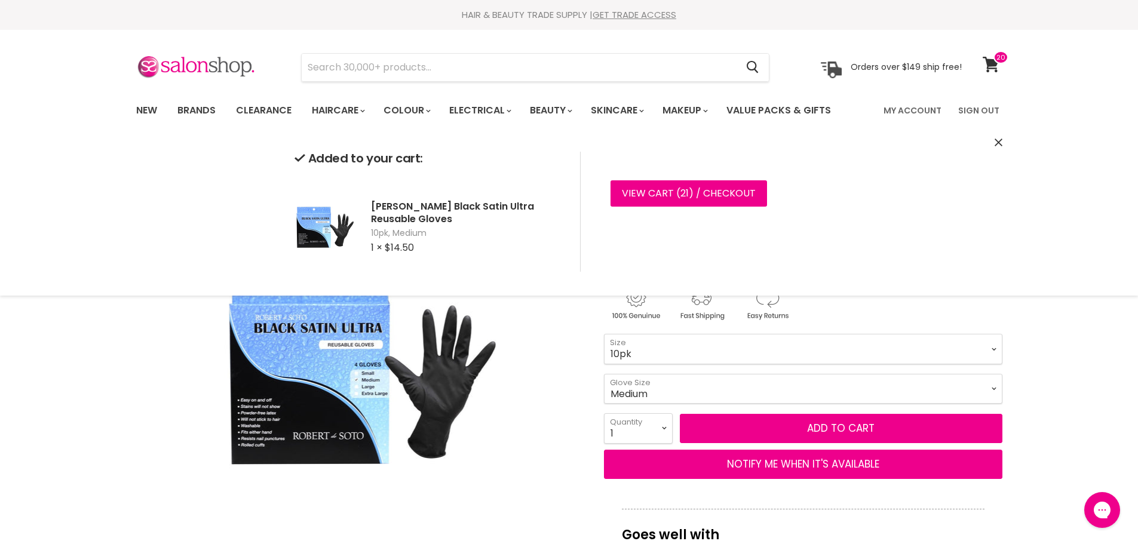
click at [676, 391] on select "Small Medium Large" at bounding box center [803, 389] width 398 height 30
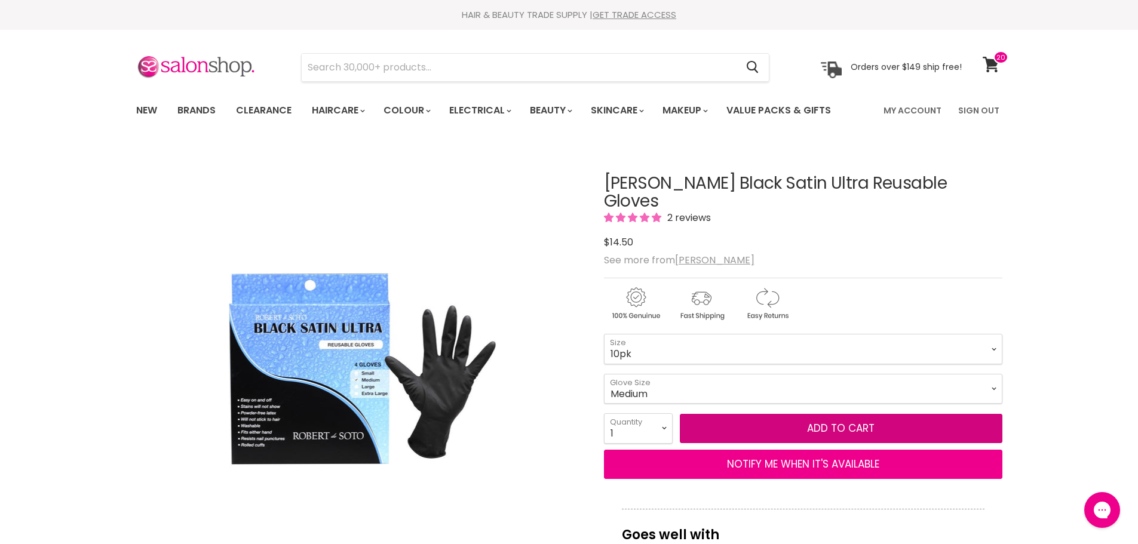
select select "Small"
click at [604, 382] on select "Small Medium Large" at bounding box center [803, 389] width 398 height 30
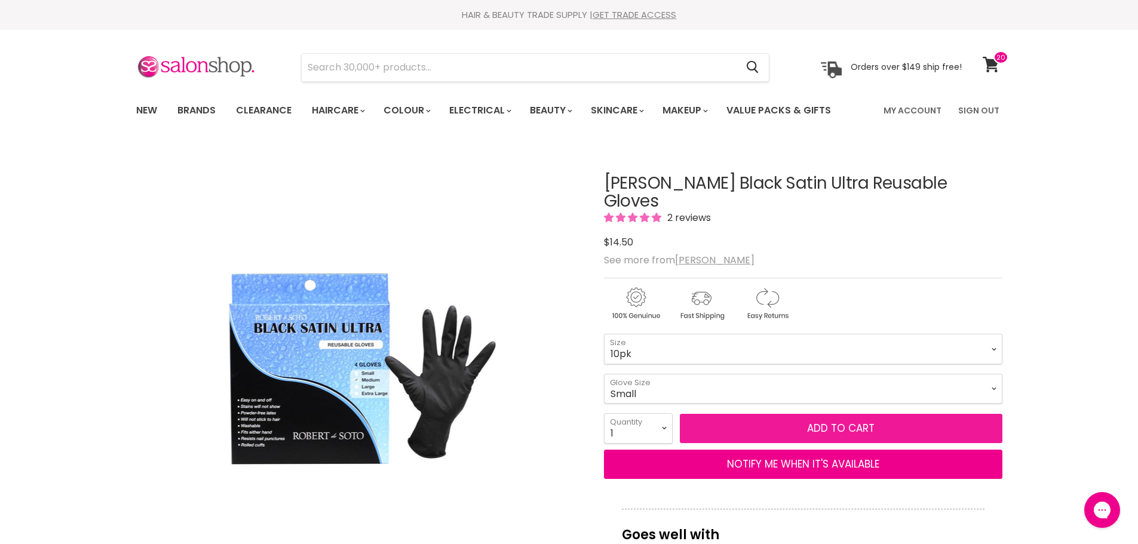
click at [849, 433] on button "Add to cart" at bounding box center [841, 429] width 323 height 30
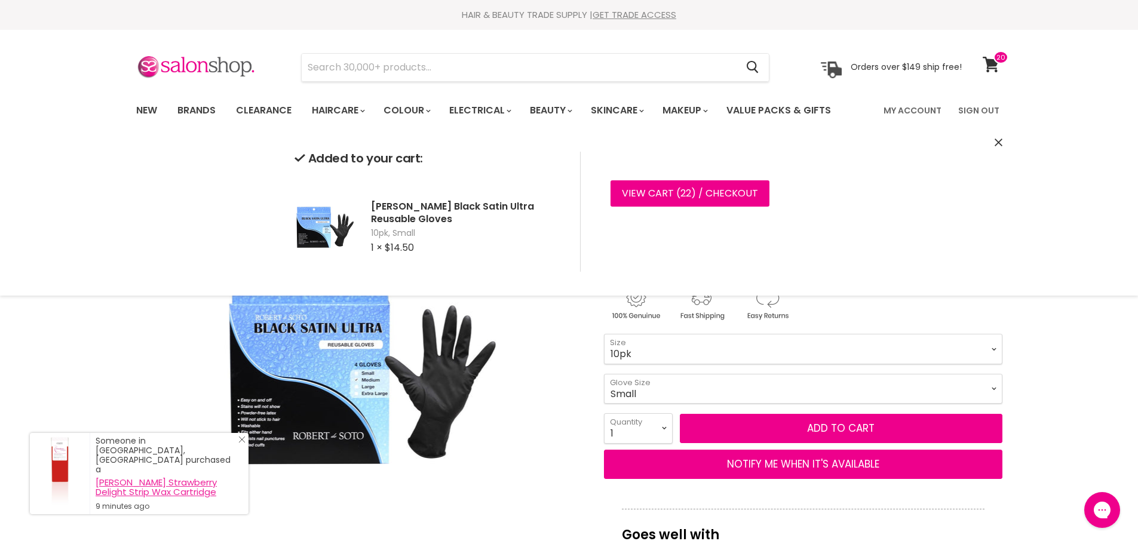
click at [169, 484] on link "Caron Strawberry Delight Strip Wax Cartridge" at bounding box center [166, 487] width 141 height 19
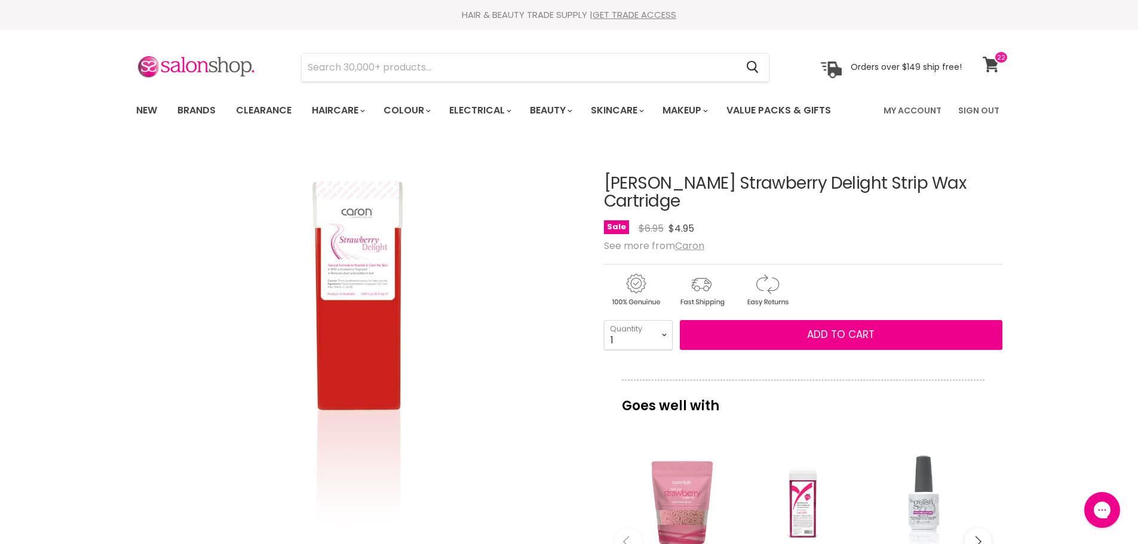
click at [992, 65] on icon at bounding box center [991, 65] width 16 height 16
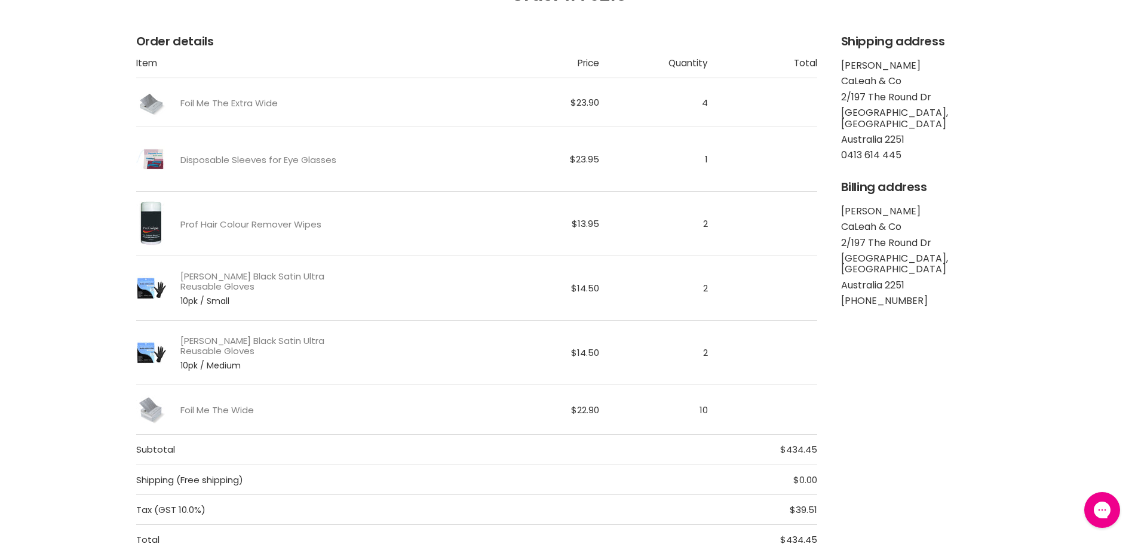
scroll to position [179, 0]
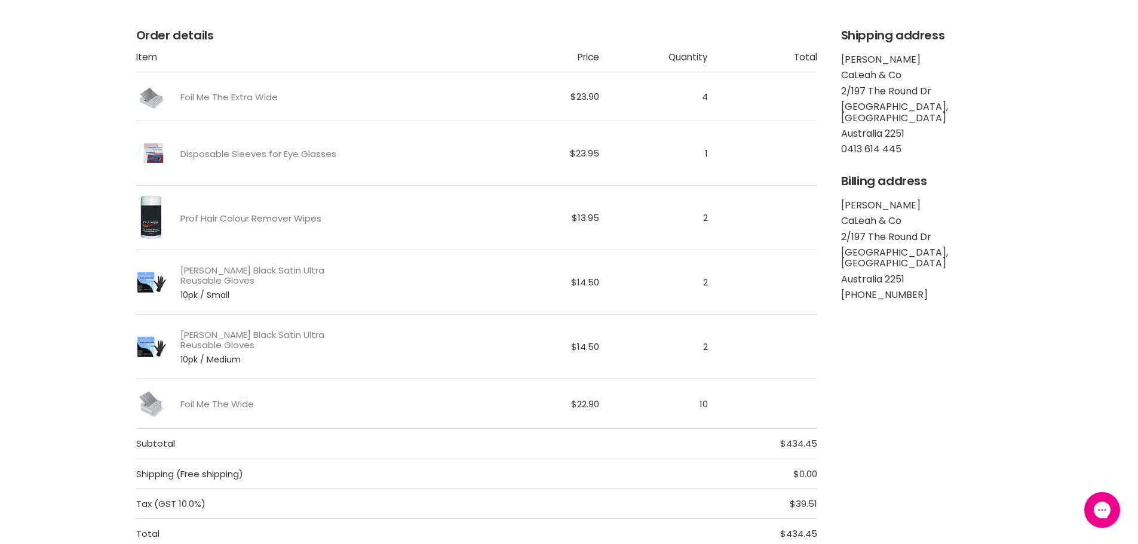
click at [235, 216] on link "Prof Hair Colour Remover Wipes" at bounding box center [250, 218] width 141 height 10
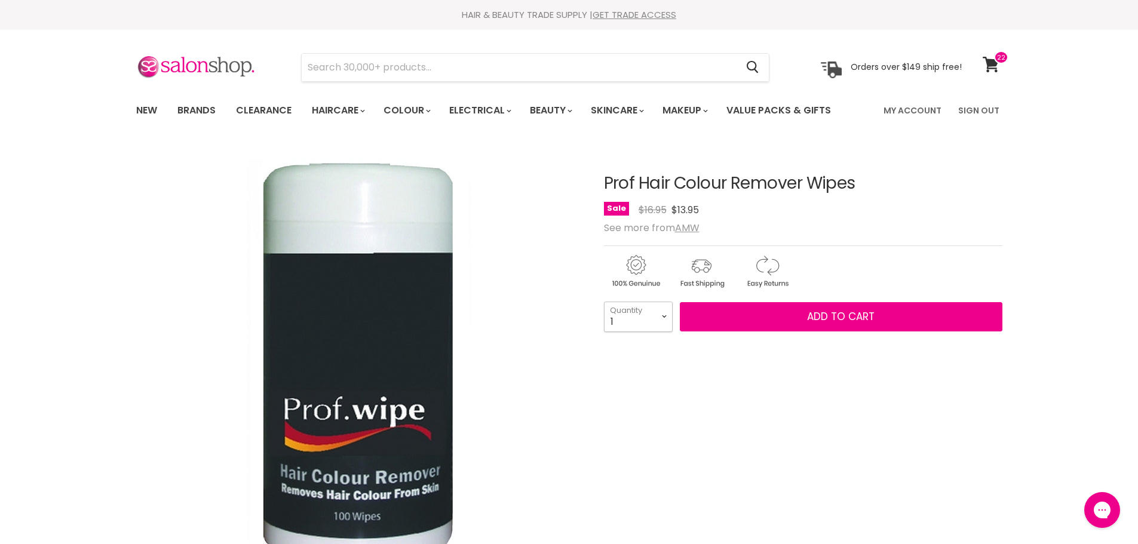
click at [664, 315] on select "1 2 3 4 5 6 7 8 9 10+" at bounding box center [638, 317] width 69 height 30
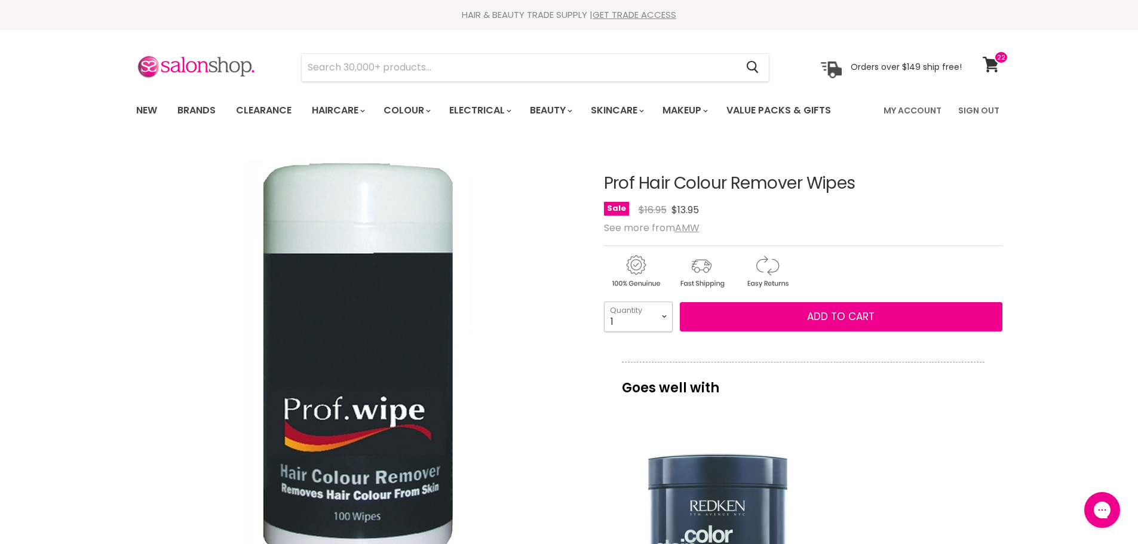
select select "2"
click at [604, 302] on select "1 2 3 4 5 6 7 8 9 10+" at bounding box center [638, 317] width 69 height 30
type input "2"
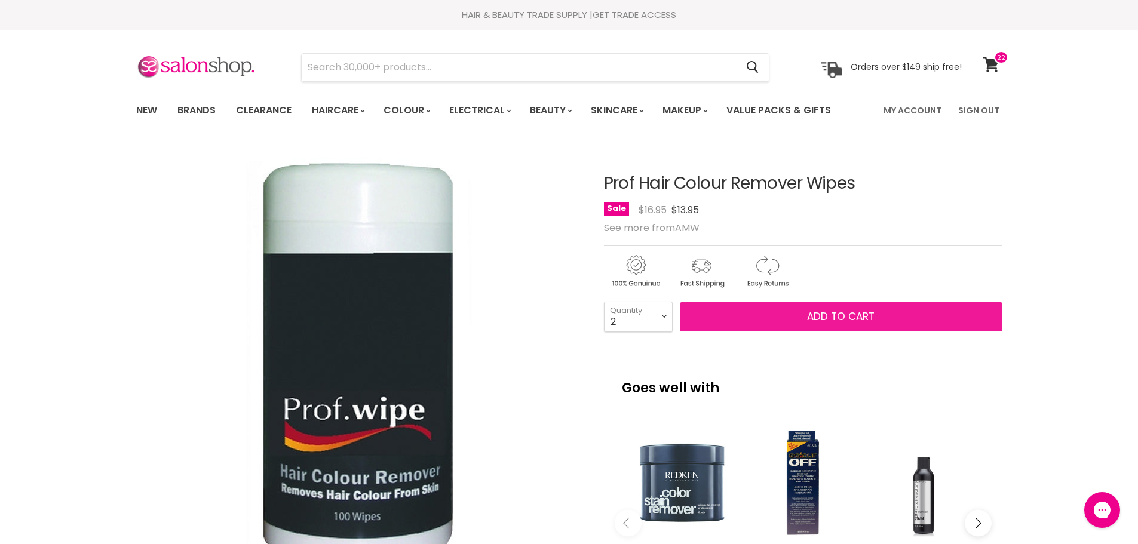
click at [846, 315] on span "Add to cart" at bounding box center [841, 316] width 68 height 14
click at [807, 313] on span "Add to cart" at bounding box center [841, 316] width 68 height 14
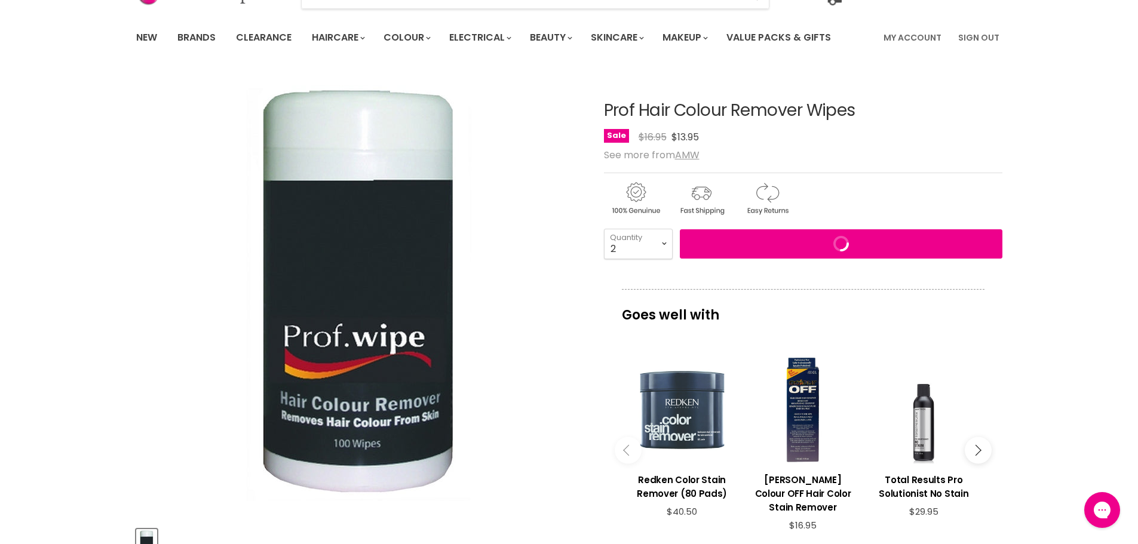
scroll to position [179, 0]
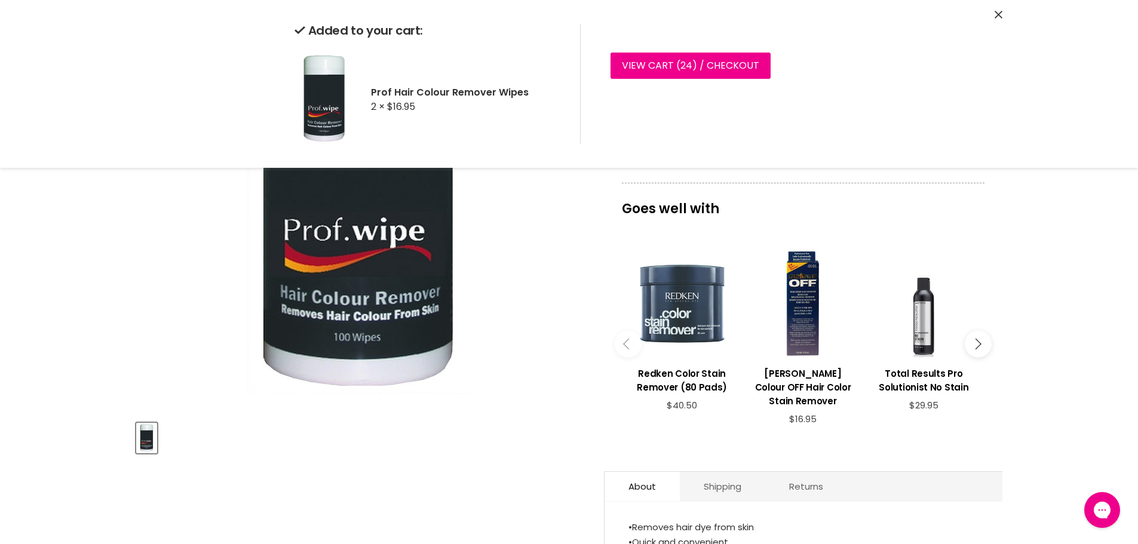
click at [1013, 357] on section "Click or scroll to zoom Tap or pinch to zoom" at bounding box center [569, 342] width 896 height 755
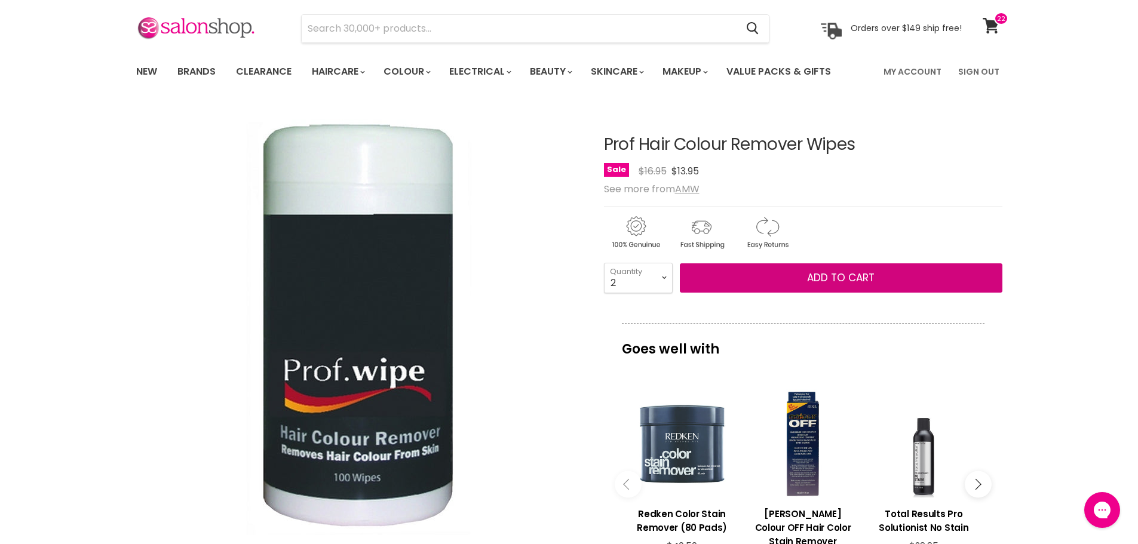
scroll to position [0, 0]
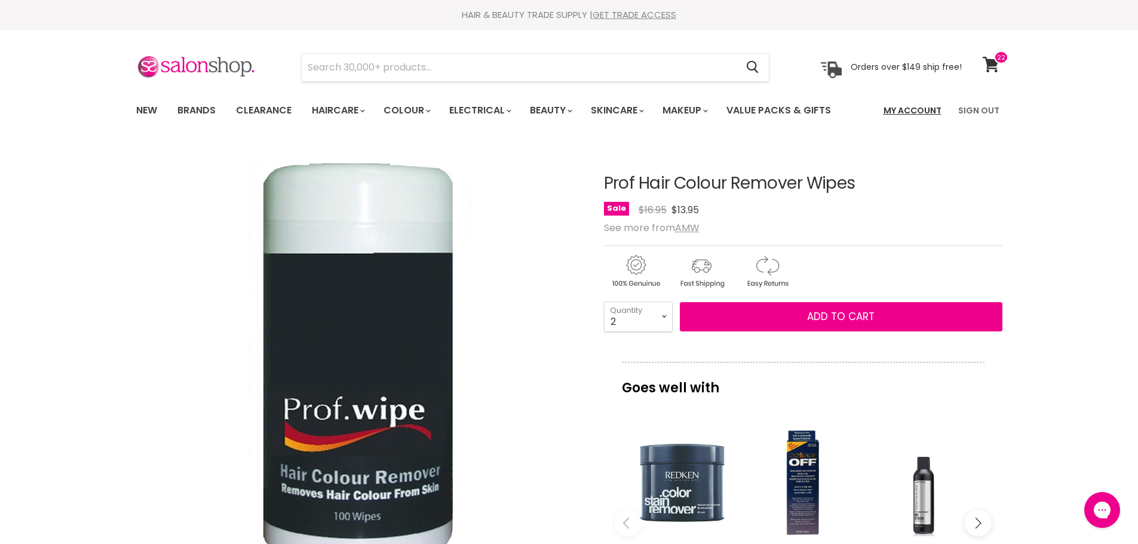
click at [915, 111] on link "My Account" at bounding box center [912, 110] width 72 height 25
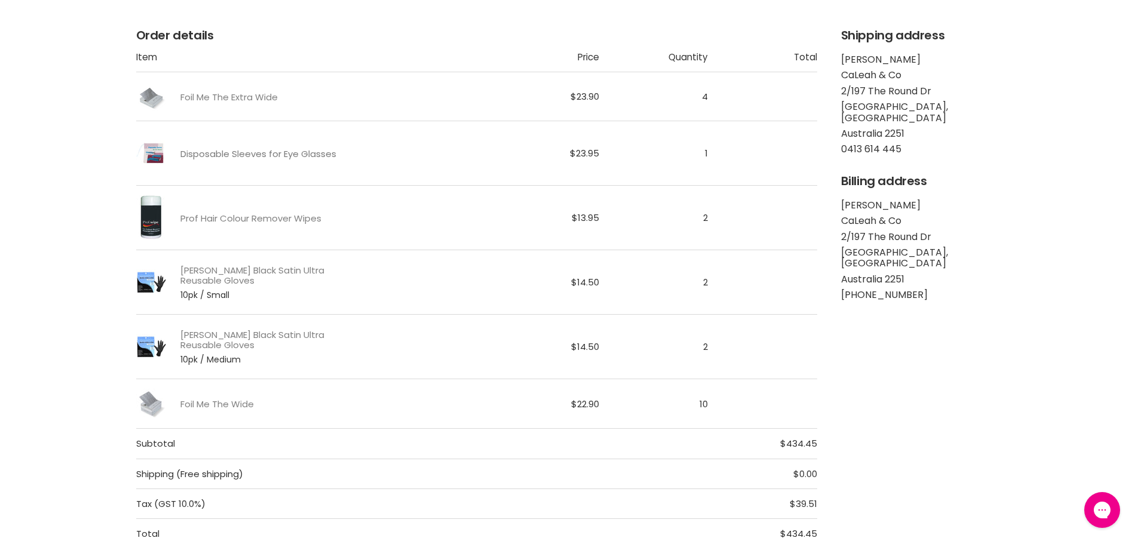
click at [293, 150] on link "Disposable Sleeves for Eye Glasses" at bounding box center [258, 154] width 156 height 10
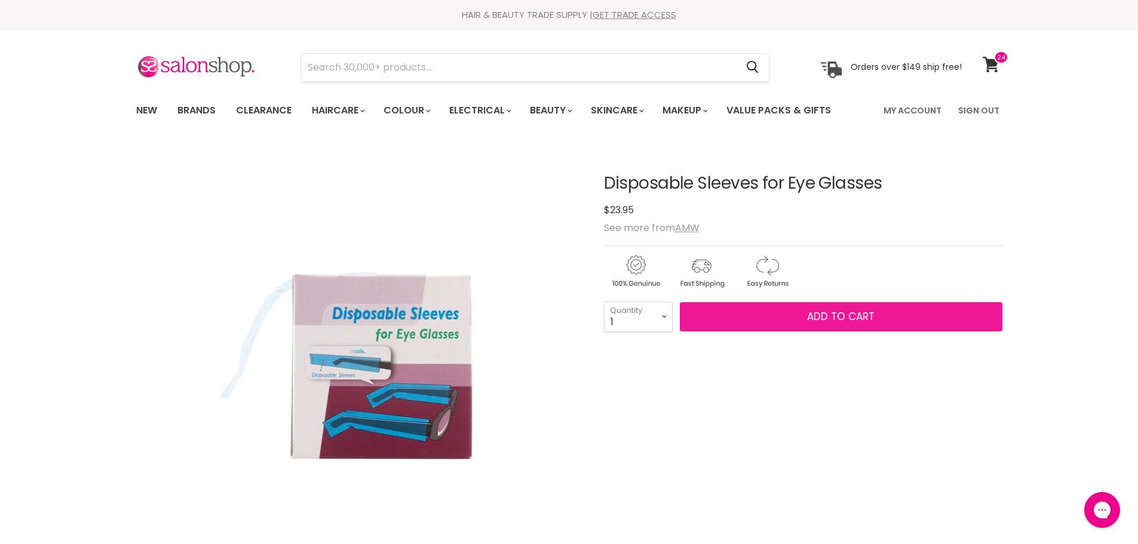
click at [842, 315] on span "Add to cart" at bounding box center [841, 316] width 68 height 14
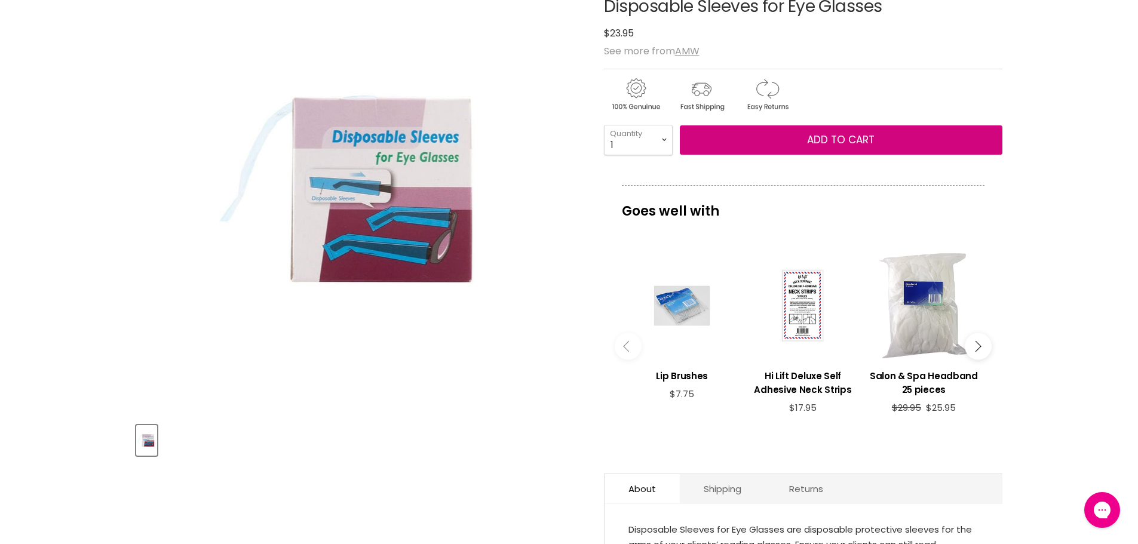
scroll to position [179, 0]
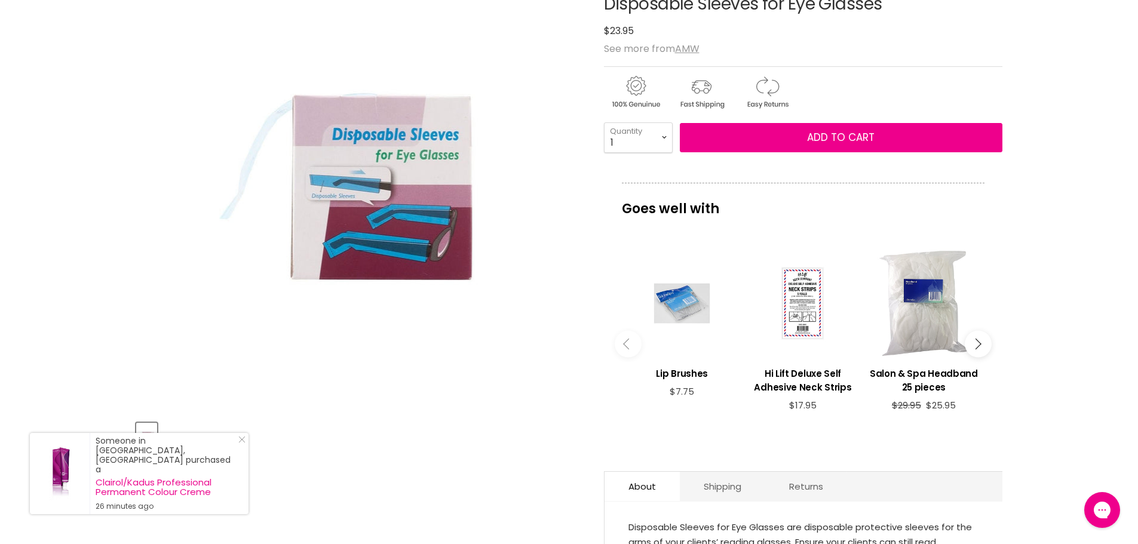
click at [976, 339] on icon "Main content" at bounding box center [975, 344] width 11 height 11
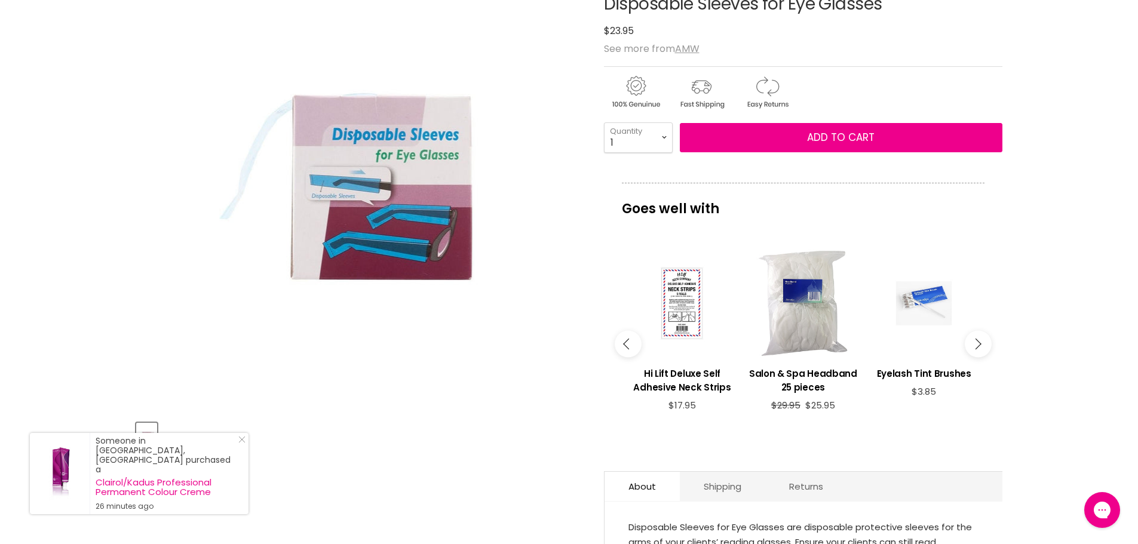
click at [973, 339] on icon "Main content" at bounding box center [975, 344] width 11 height 11
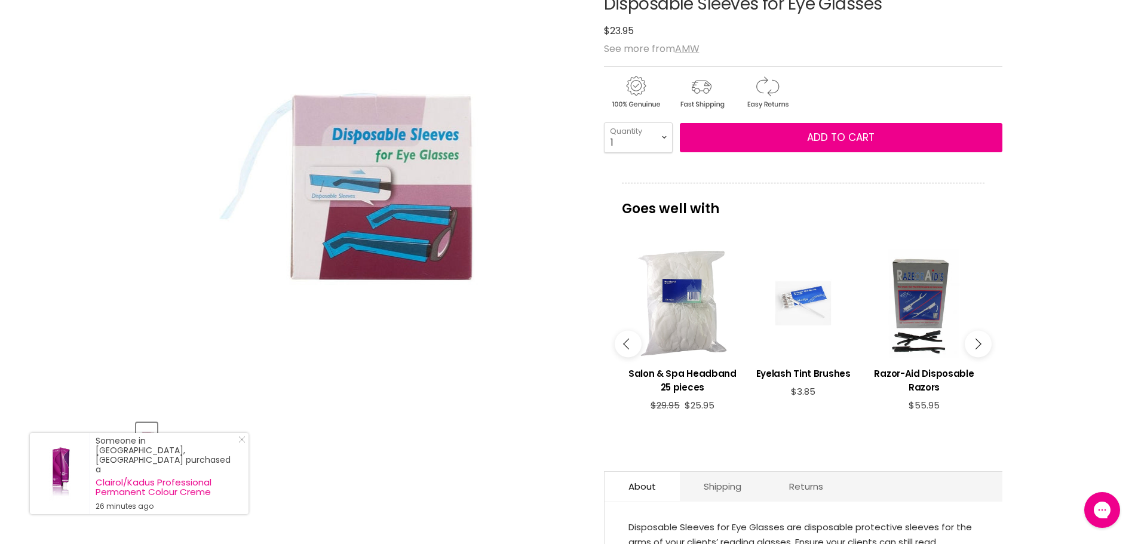
click at [975, 339] on icon "Main content" at bounding box center [975, 344] width 11 height 11
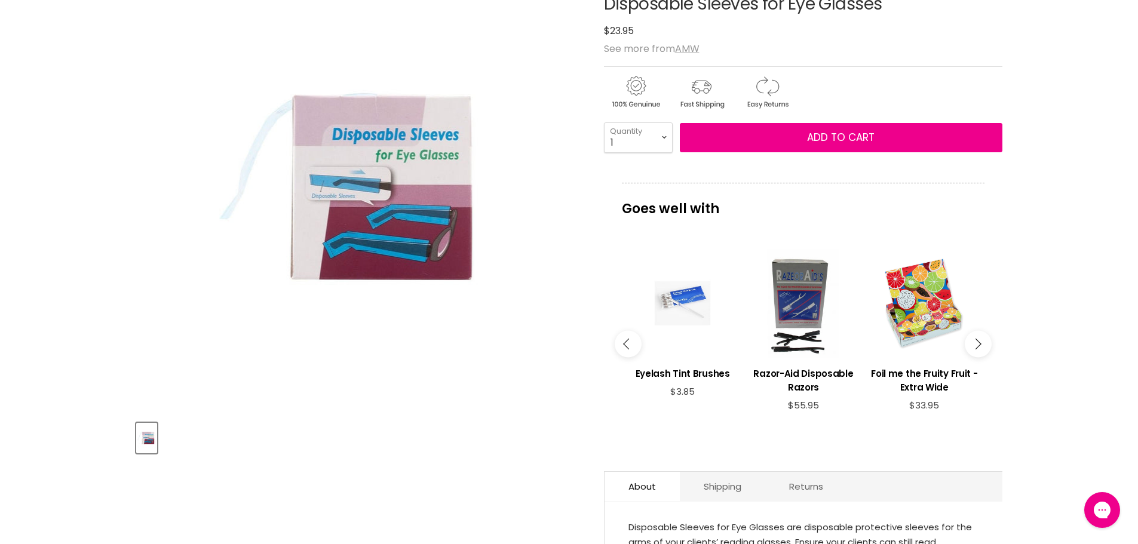
click at [974, 339] on icon "Main content" at bounding box center [975, 344] width 11 height 11
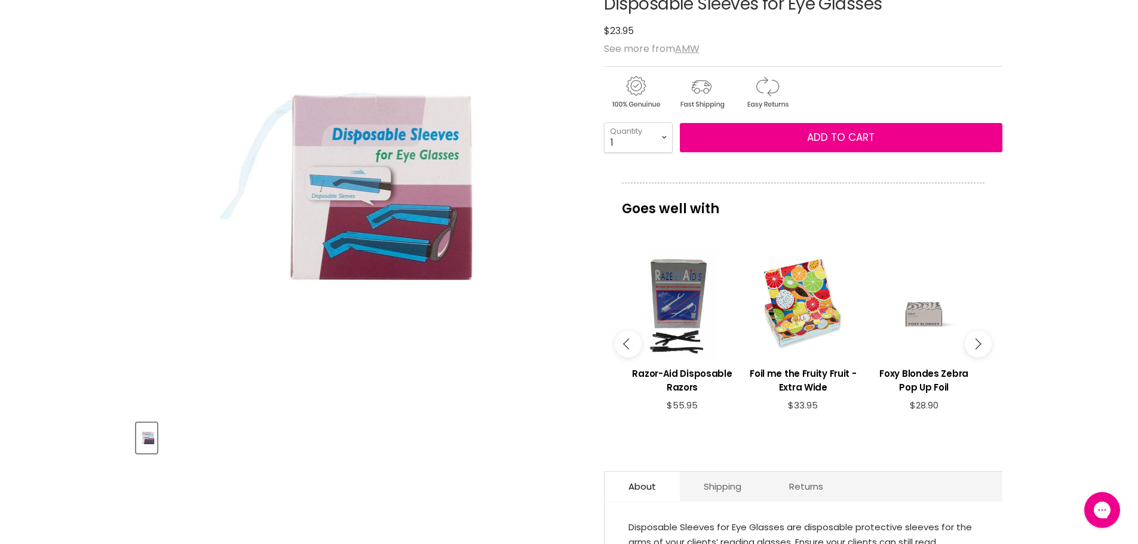
click at [926, 311] on div "Main content" at bounding box center [923, 303] width 109 height 109
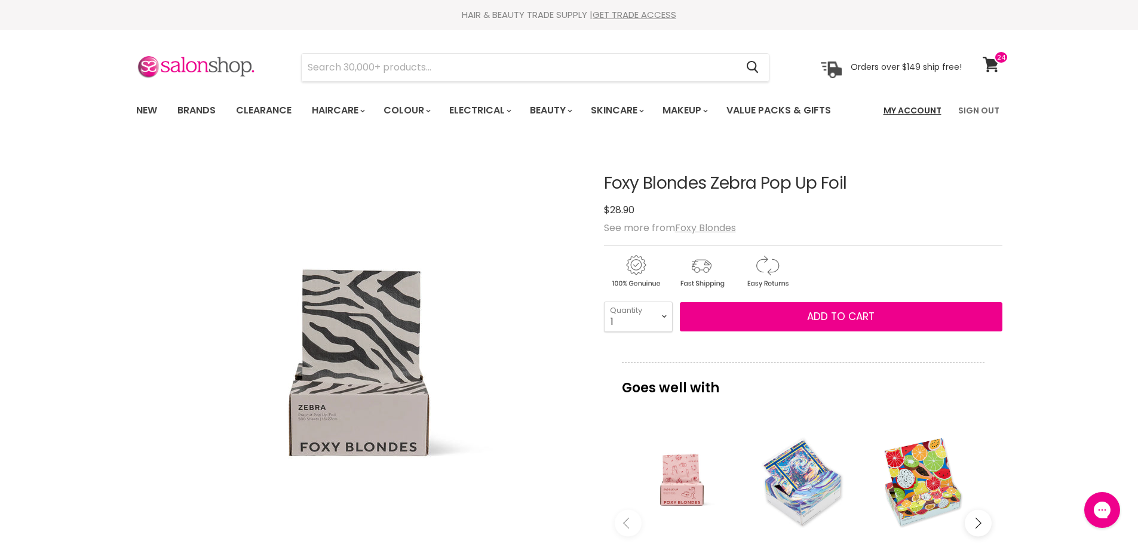
click at [910, 109] on link "My Account" at bounding box center [912, 110] width 72 height 25
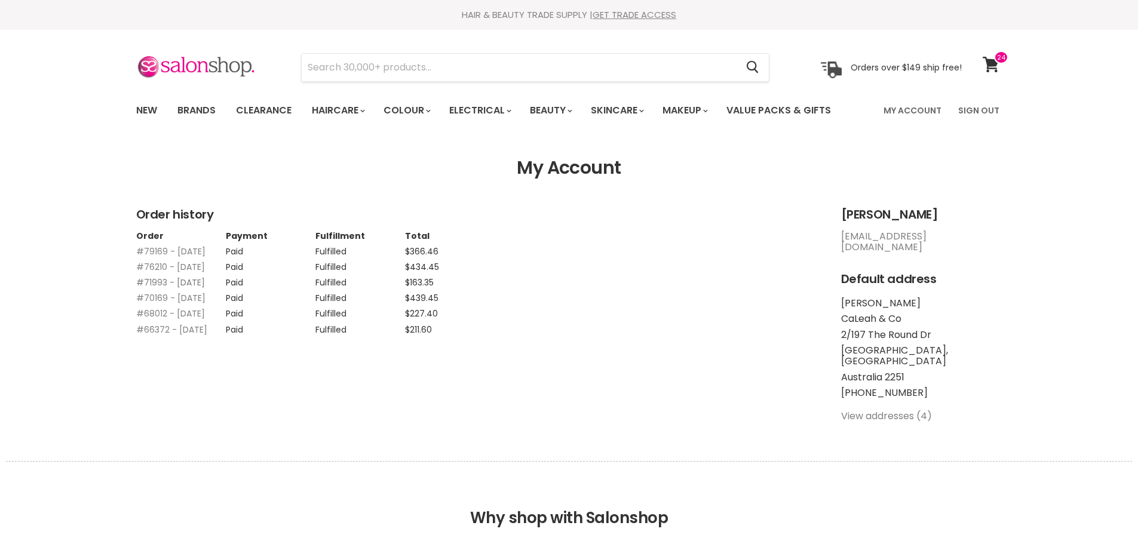
click at [189, 289] on link "#71993 - [DATE]" at bounding box center [170, 283] width 69 height 12
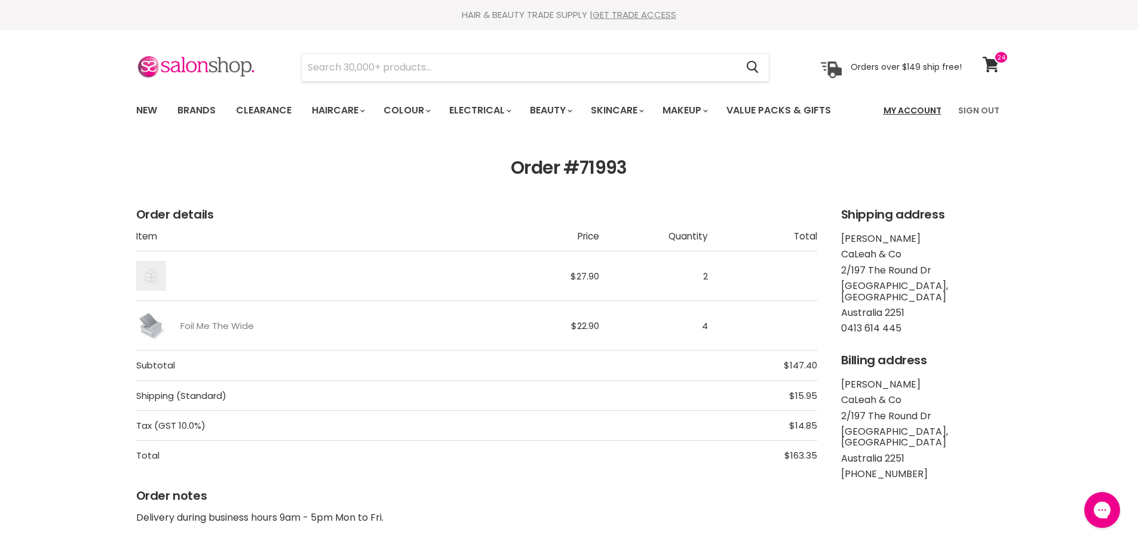
click at [910, 109] on link "My Account" at bounding box center [912, 110] width 72 height 25
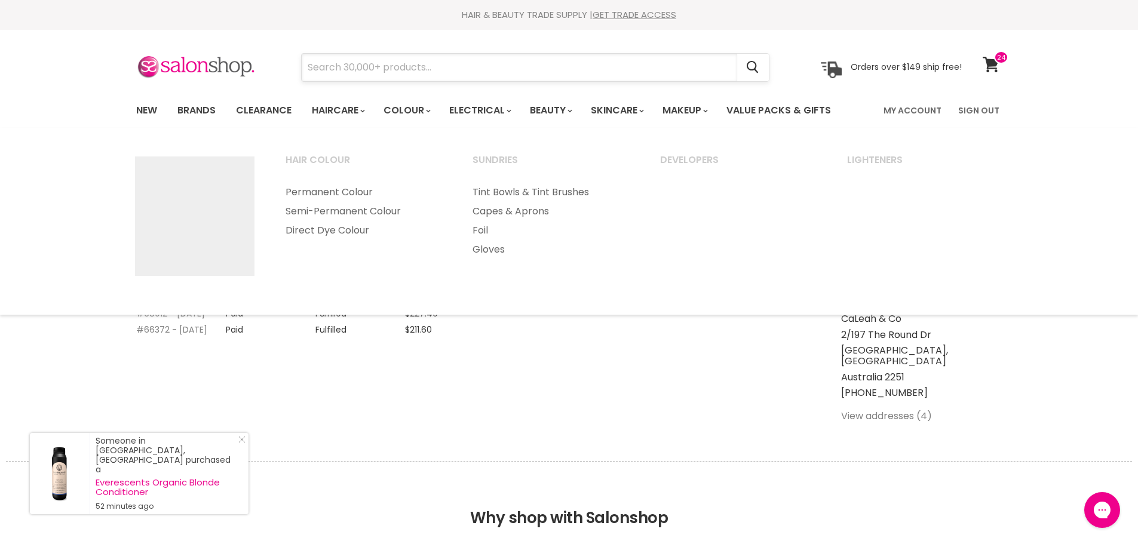
click at [453, 69] on input "Search" at bounding box center [519, 67] width 435 height 27
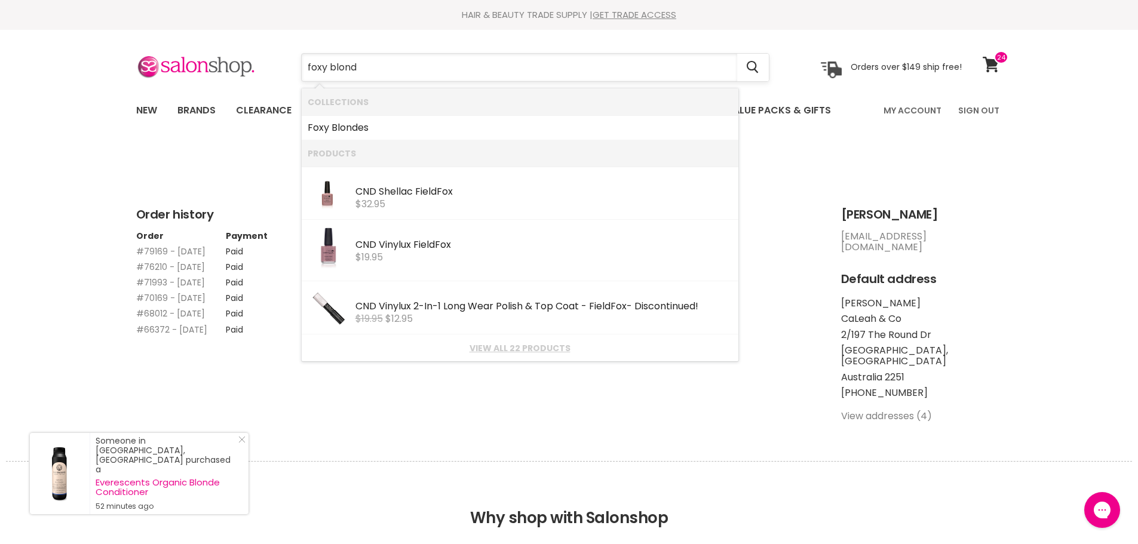
type input "foxy blonde"
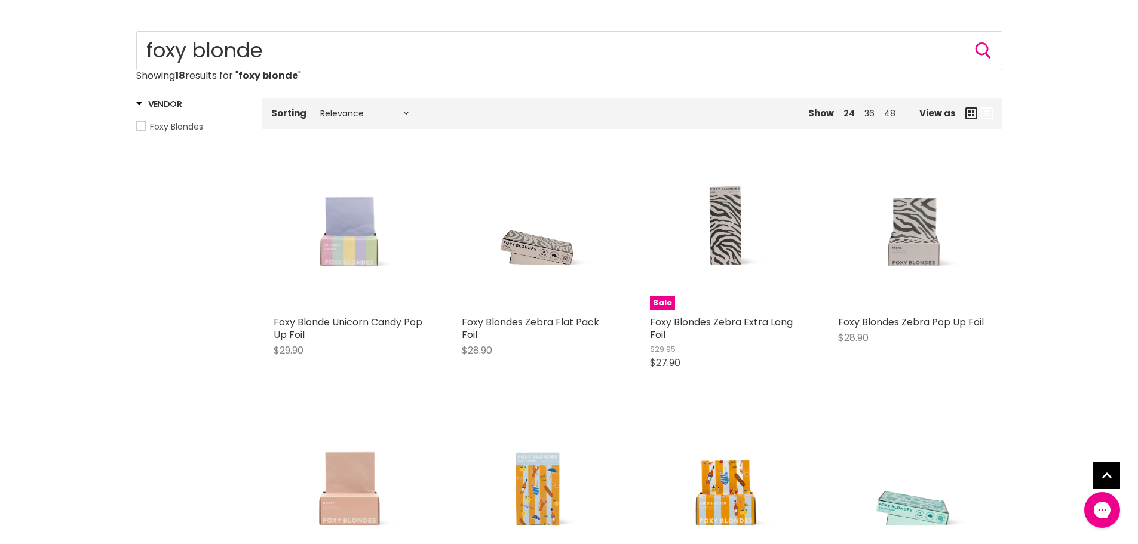
scroll to position [239, 0]
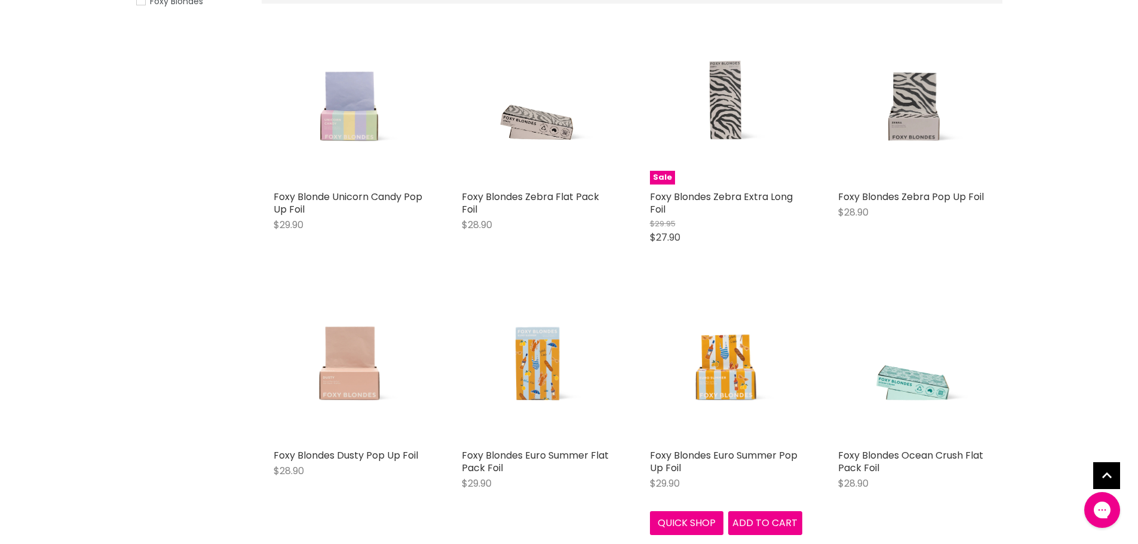
click at [723, 361] on img "Main content" at bounding box center [725, 367] width 114 height 152
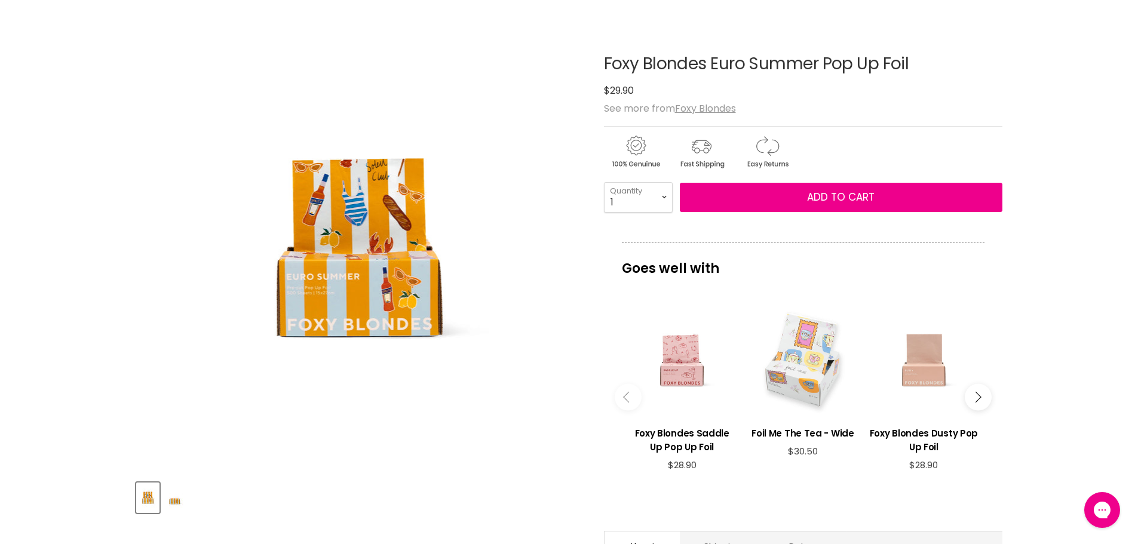
click at [793, 355] on div "Main content" at bounding box center [803, 363] width 109 height 109
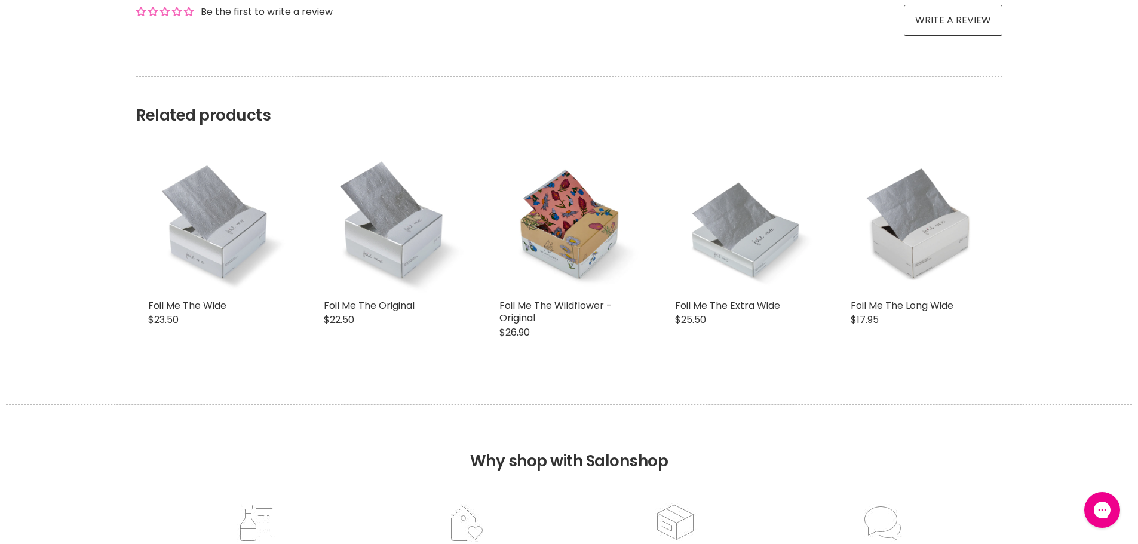
scroll to position [956, 0]
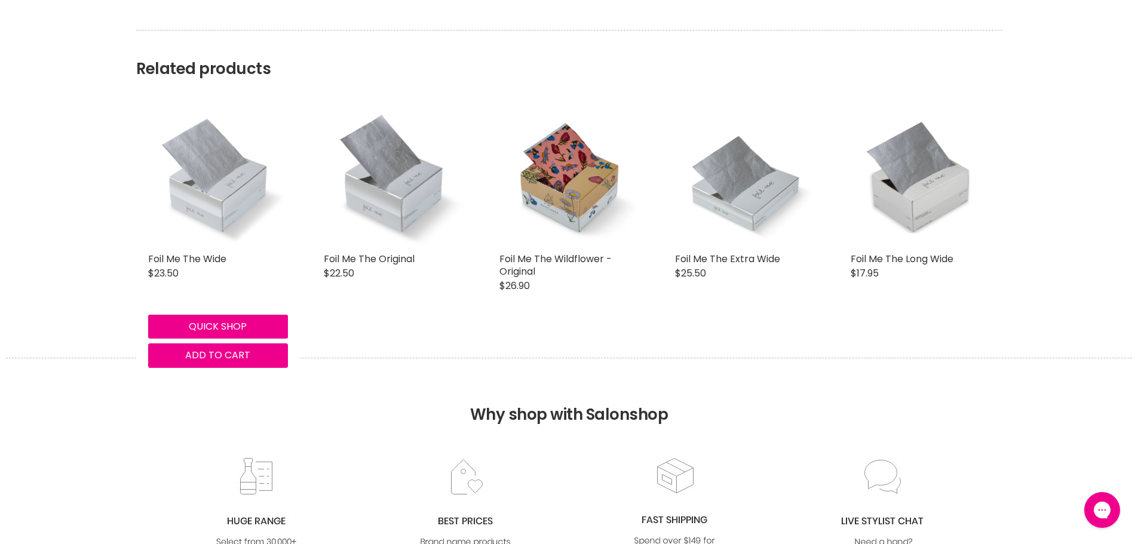
click at [203, 198] on img "Main content" at bounding box center [218, 177] width 140 height 140
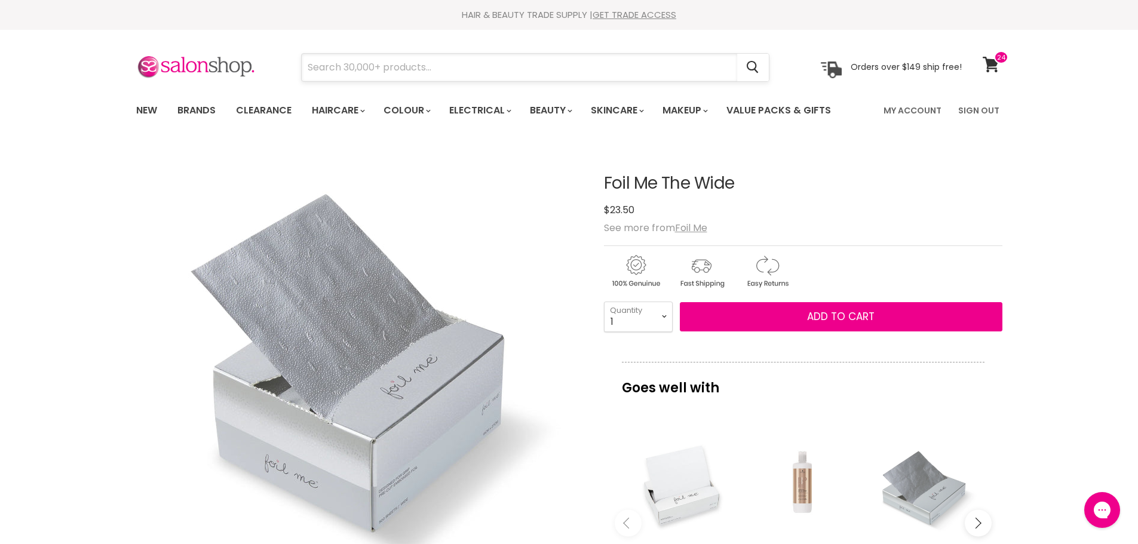
click at [387, 68] on input "Search" at bounding box center [519, 67] width 435 height 27
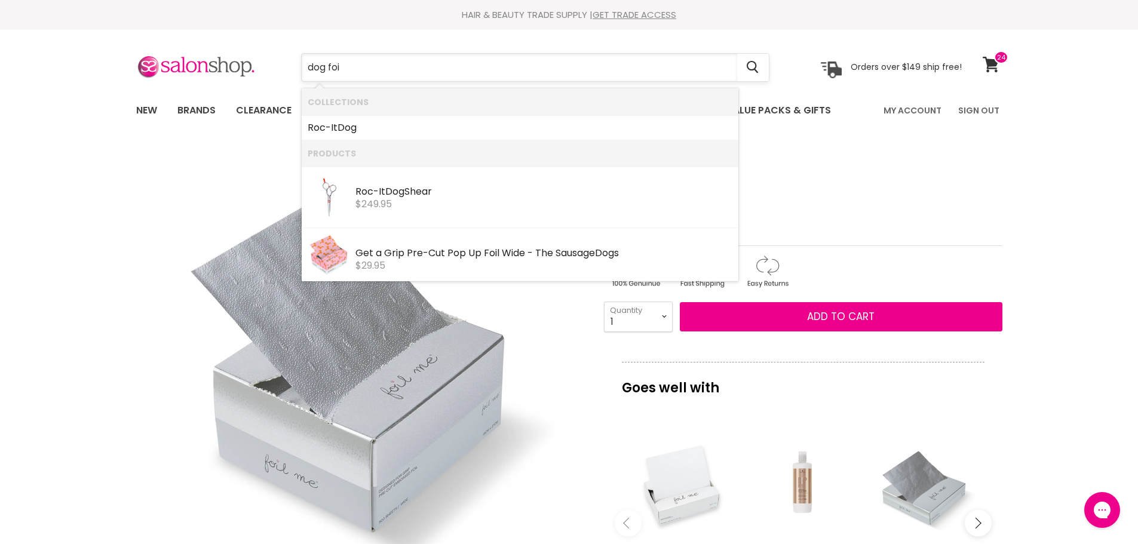
type input "dog foil"
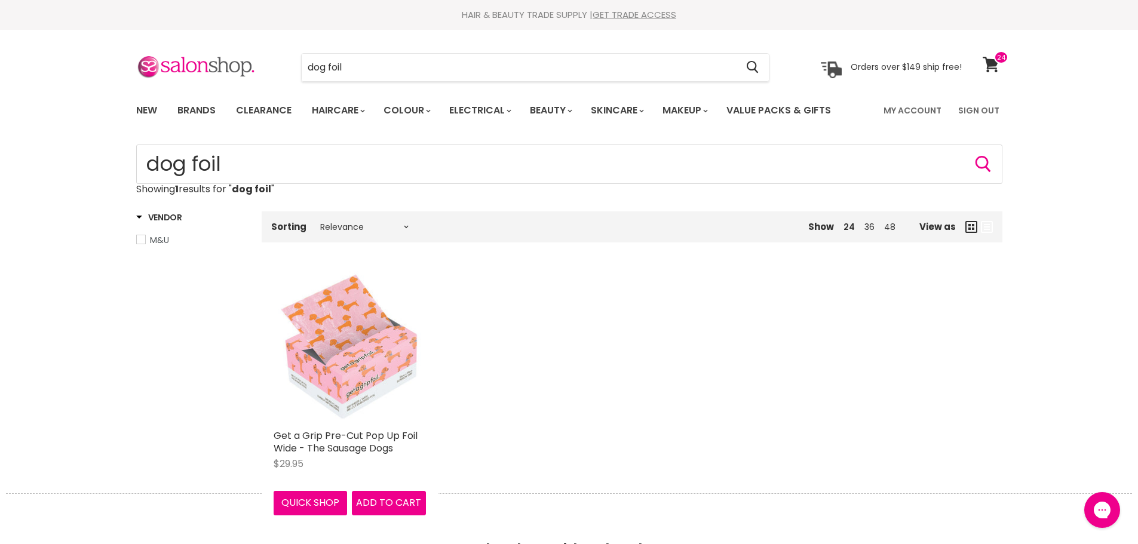
click at [360, 364] on img "Main content" at bounding box center [350, 347] width 152 height 152
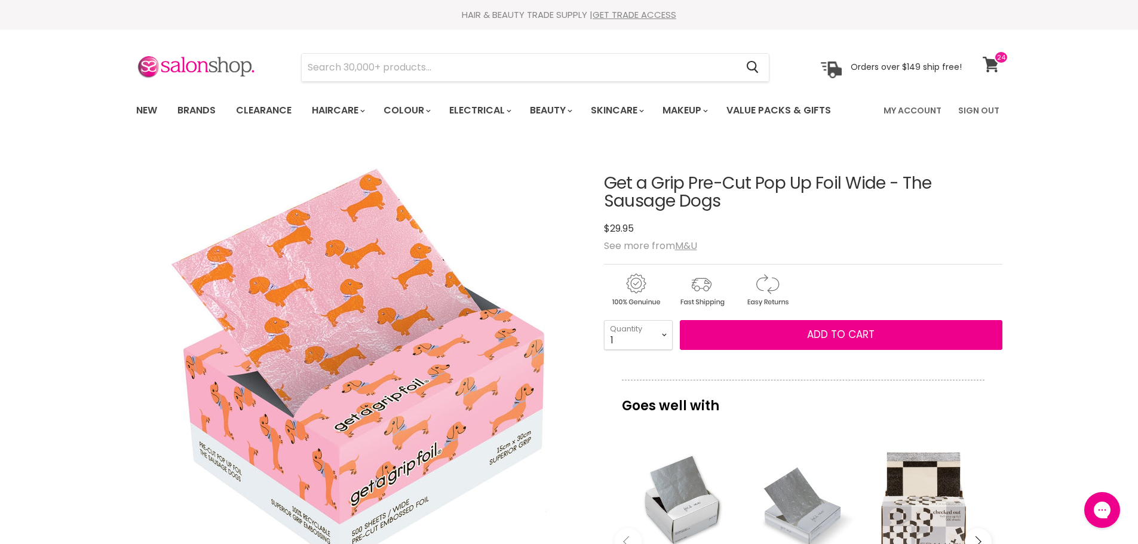
click at [992, 61] on icon at bounding box center [991, 65] width 16 height 16
